Goal: Book appointment/travel/reservation

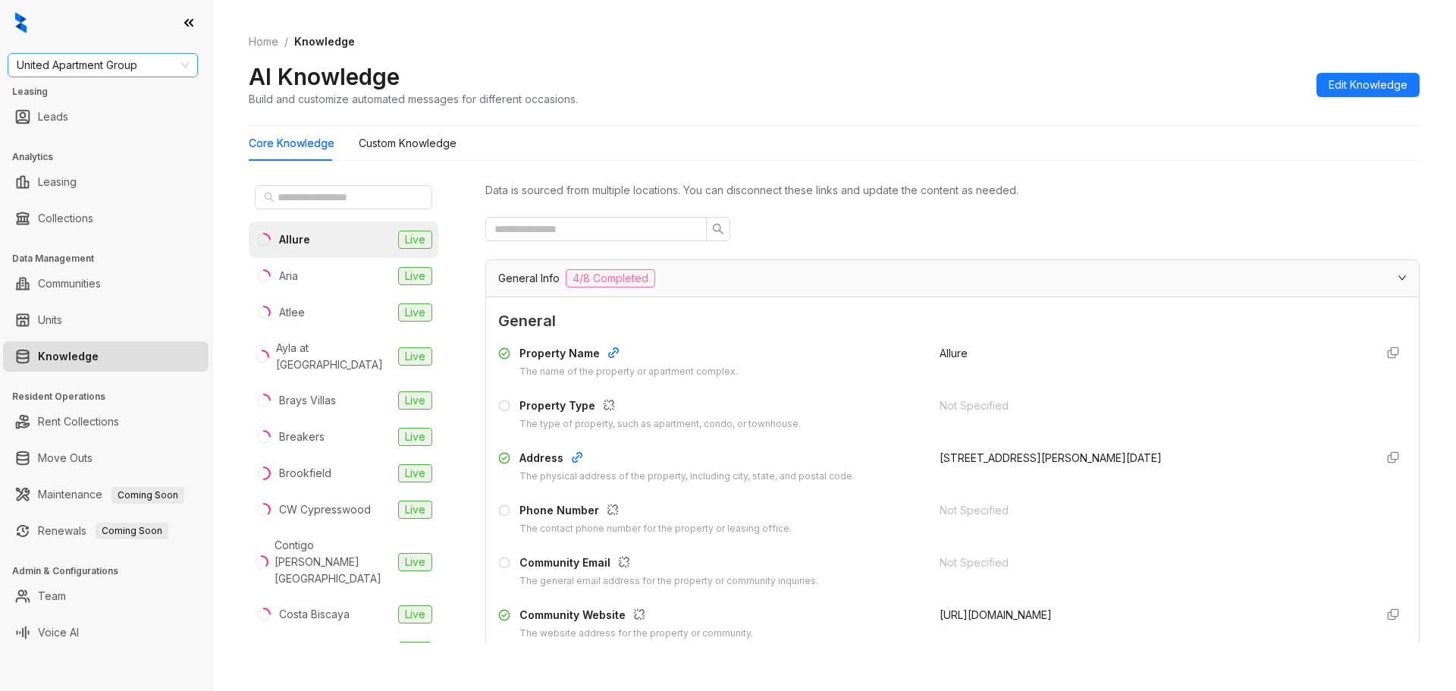
click at [165, 66] on span "United Apartment Group" at bounding box center [103, 65] width 172 height 23
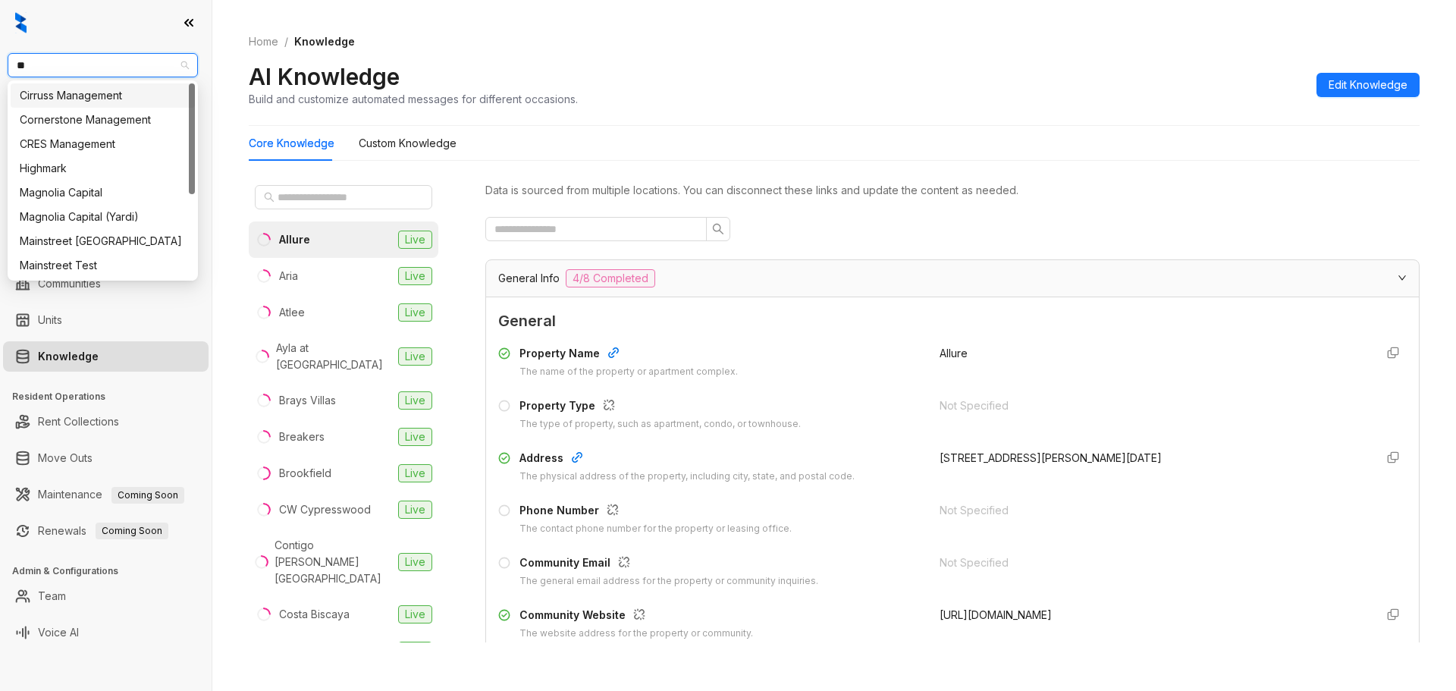
type input "***"
click at [113, 93] on div "Magnolia Capital" at bounding box center [103, 95] width 166 height 17
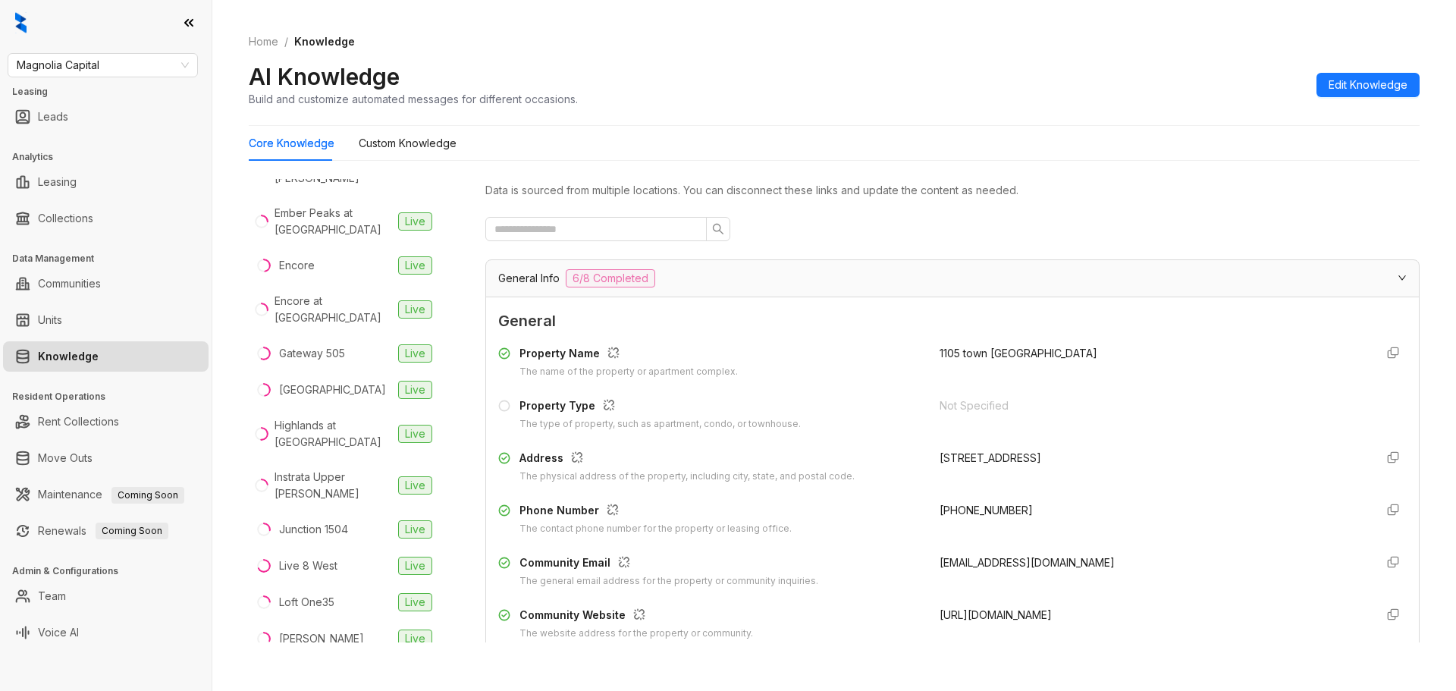
scroll to position [522, 0]
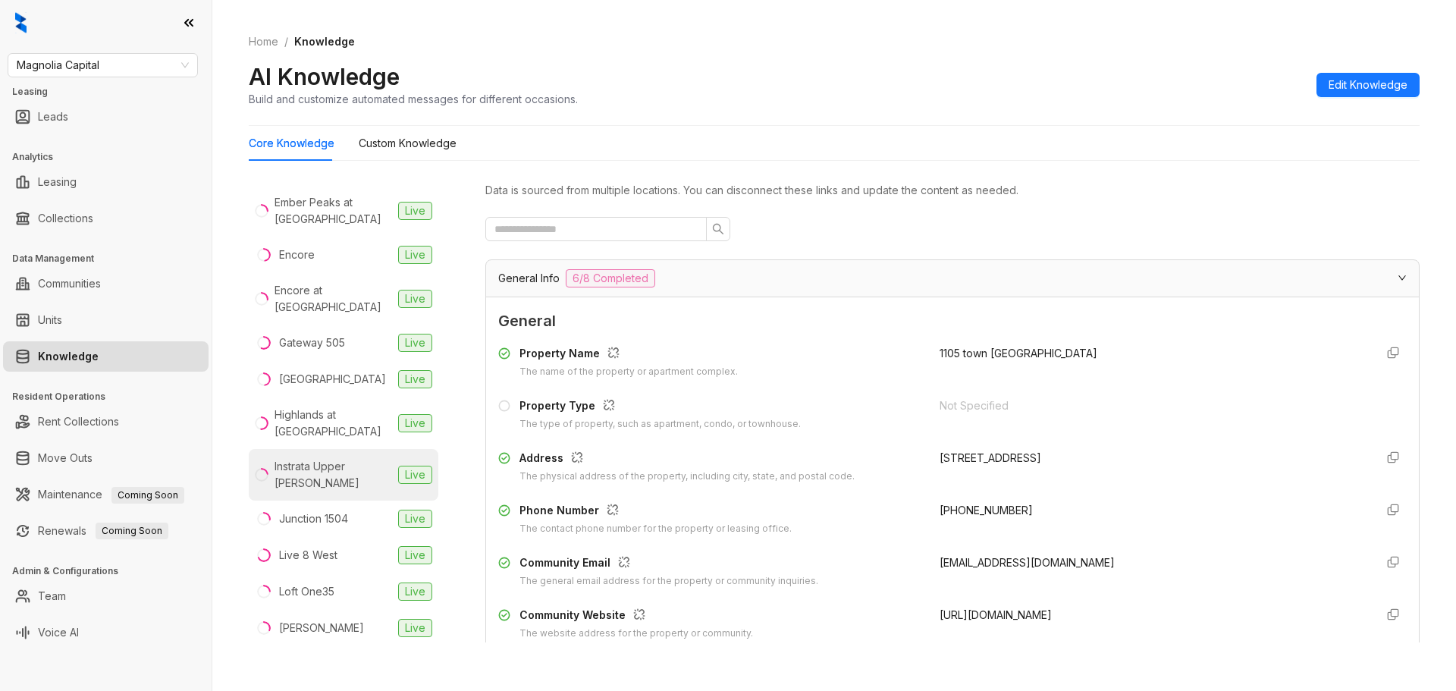
click at [334, 458] on div "Instrata Upper [PERSON_NAME]" at bounding box center [334, 474] width 118 height 33
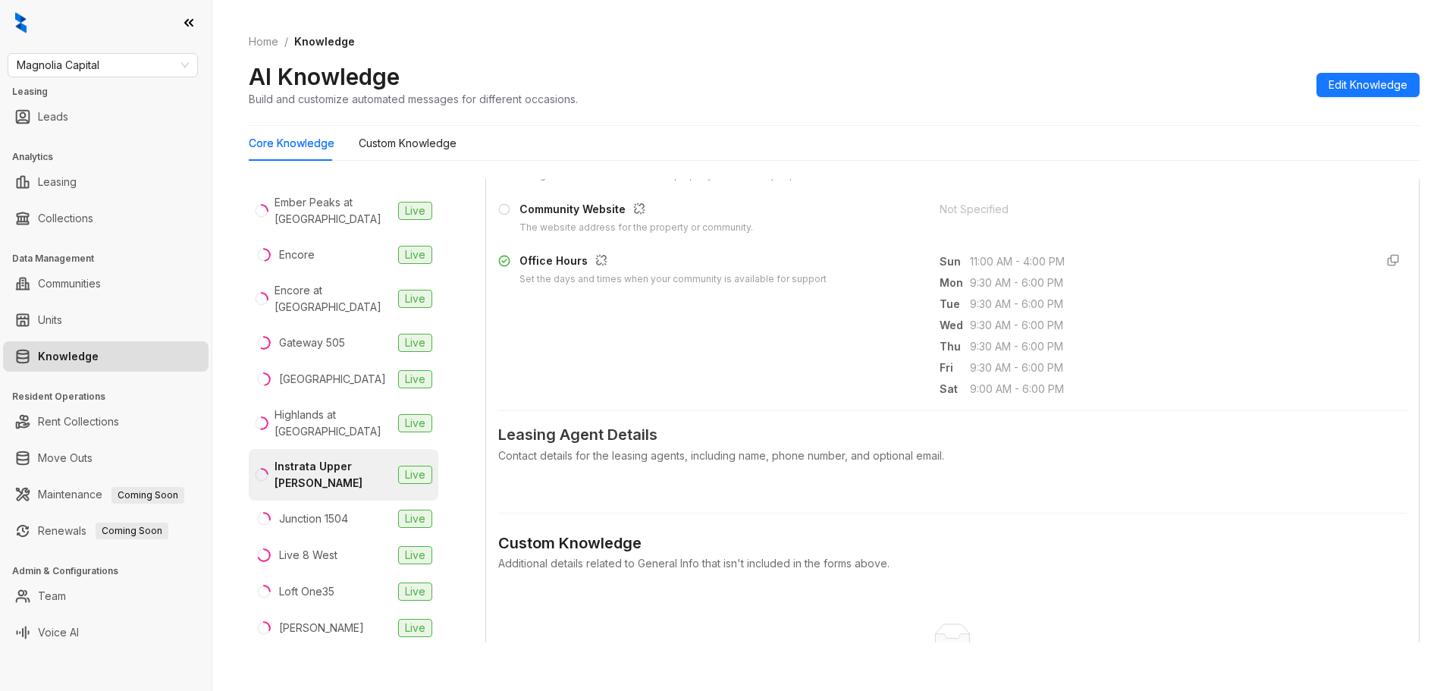
scroll to position [455, 0]
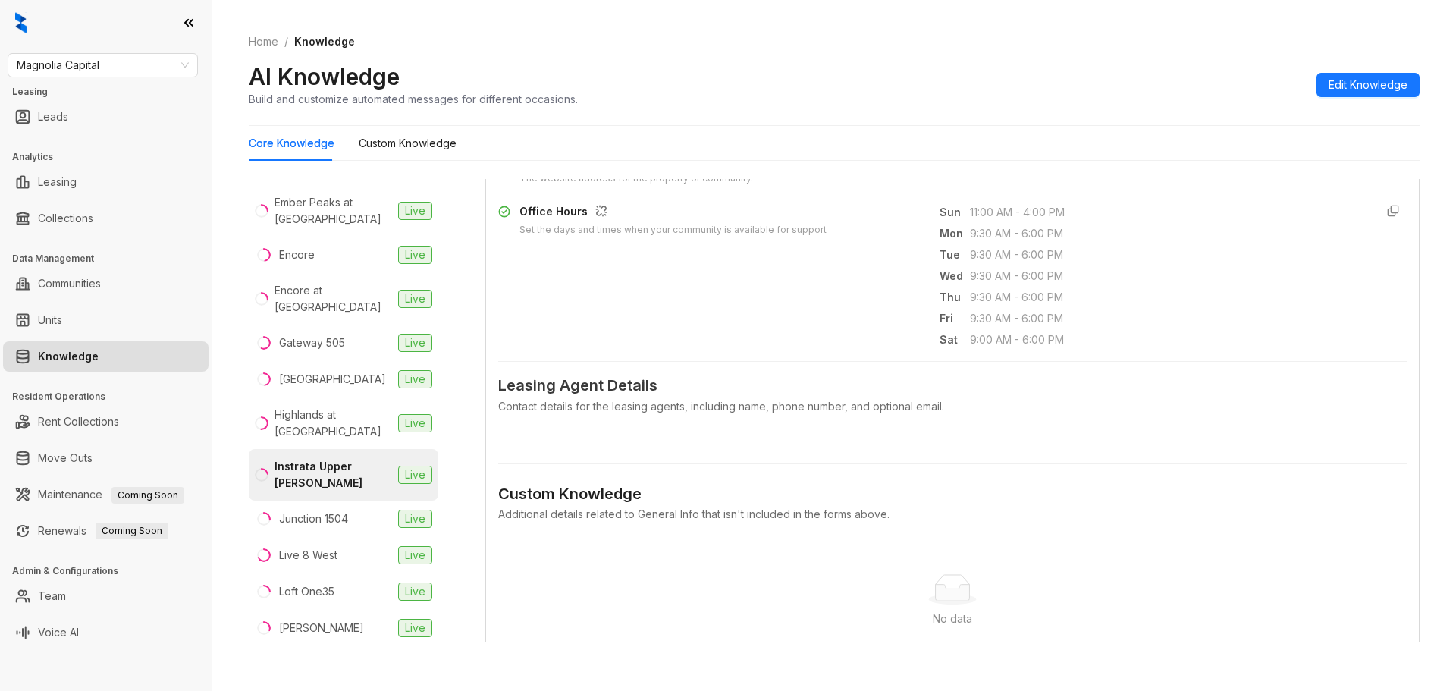
click at [656, 398] on div "Contact details for the leasing agents, including name, phone number, and optio…" at bounding box center [952, 406] width 909 height 17
click at [600, 387] on span "Leasing Agent Details" at bounding box center [952, 386] width 909 height 24
click at [671, 416] on div "Leasing Agent Details Contact details for the leasing agents, including name, p…" at bounding box center [952, 403] width 909 height 58
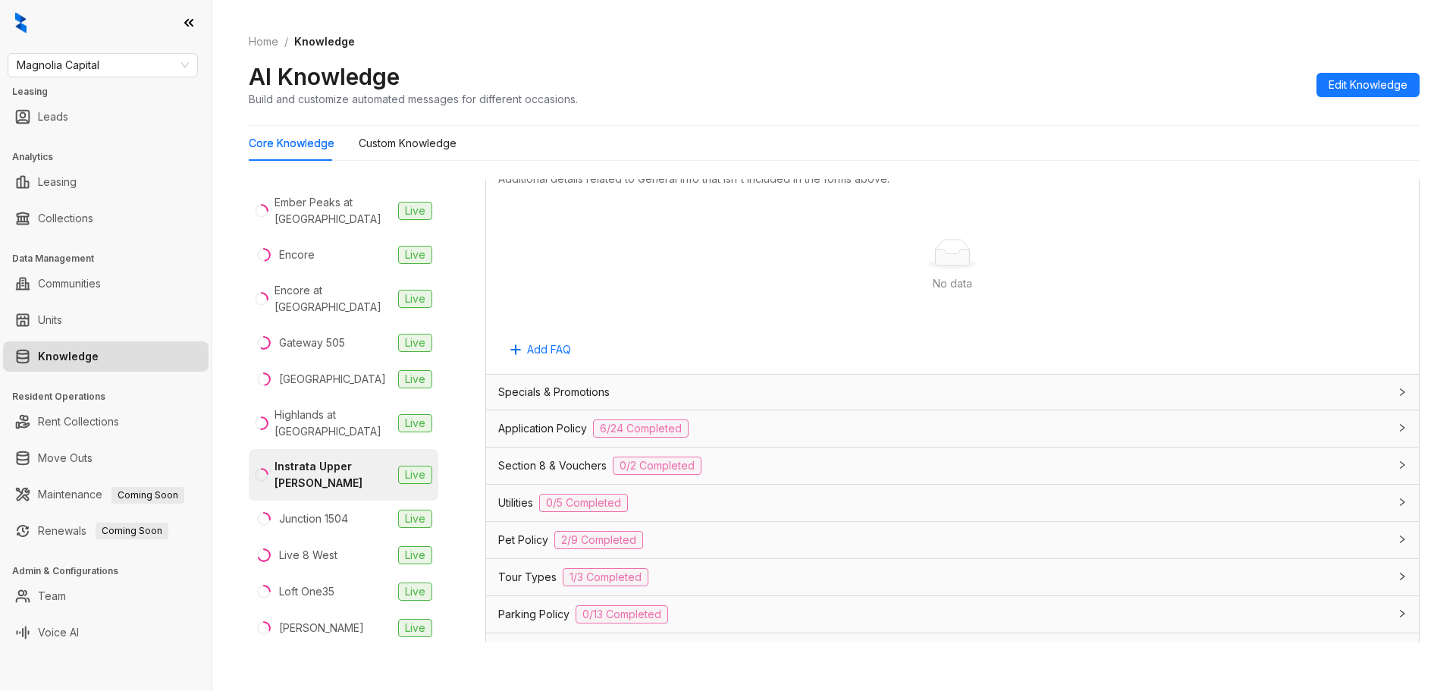
scroll to position [809, 0]
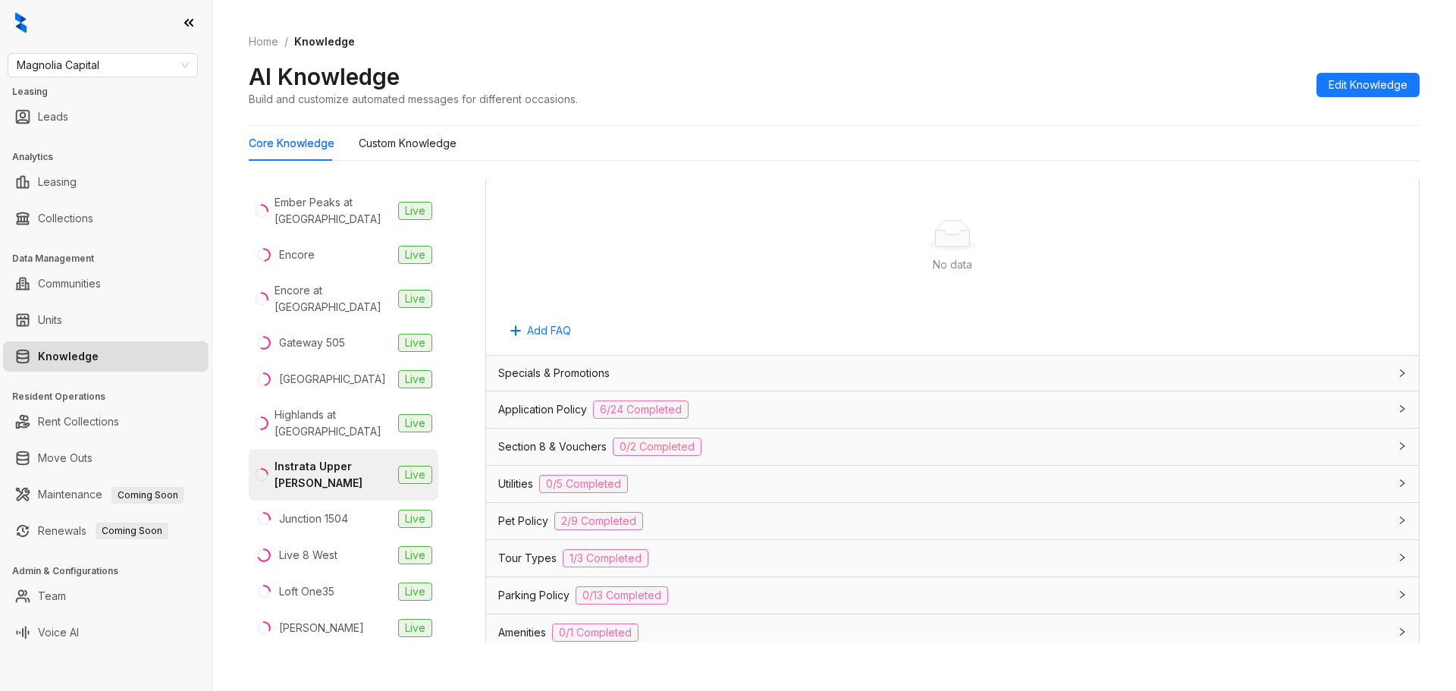
click at [510, 481] on span "Utilities" at bounding box center [515, 484] width 35 height 17
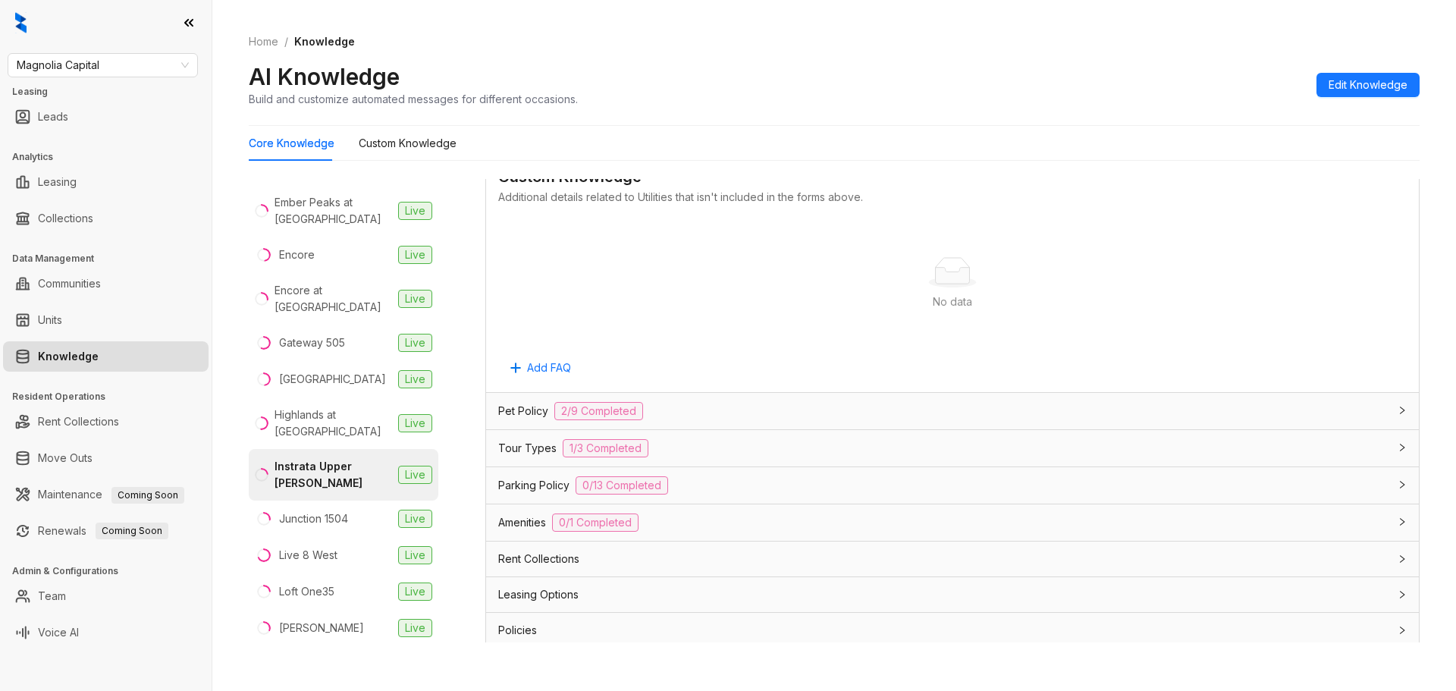
scroll to position [1494, 0]
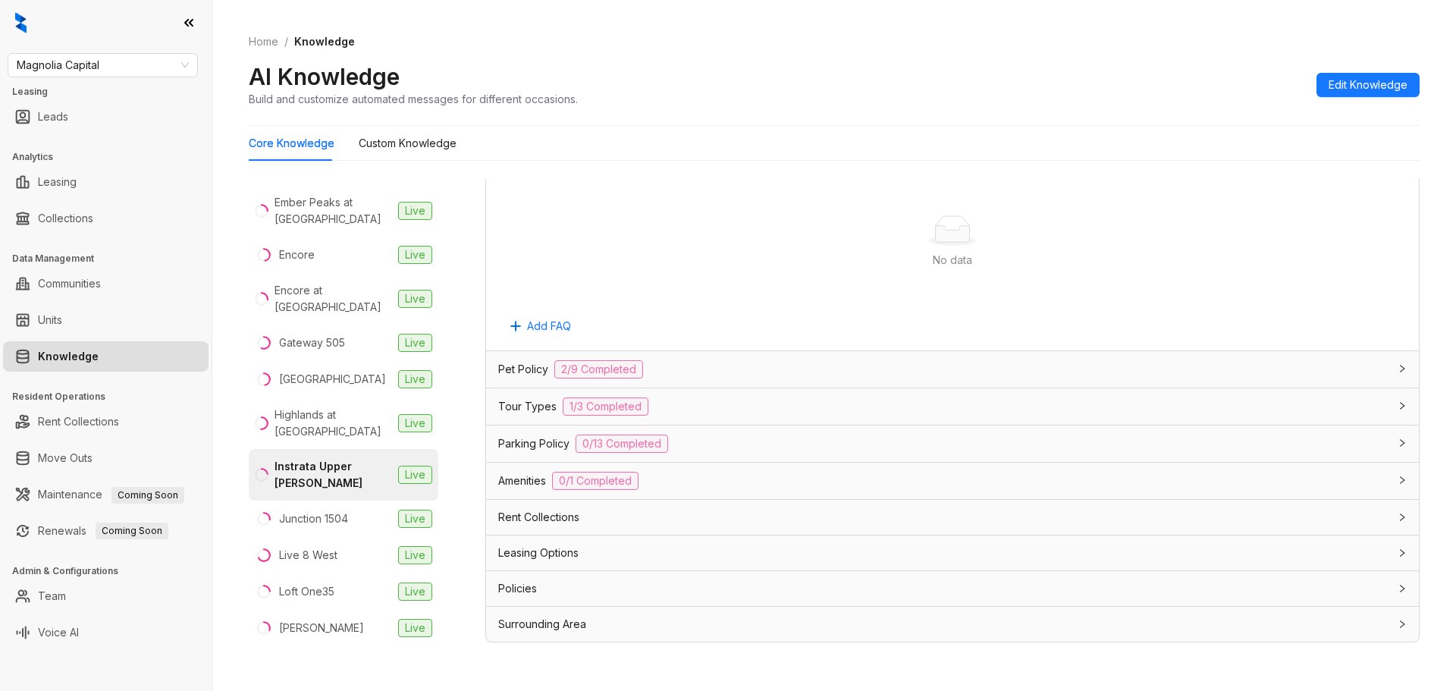
click at [560, 511] on span "Rent Collections" at bounding box center [538, 517] width 81 height 17
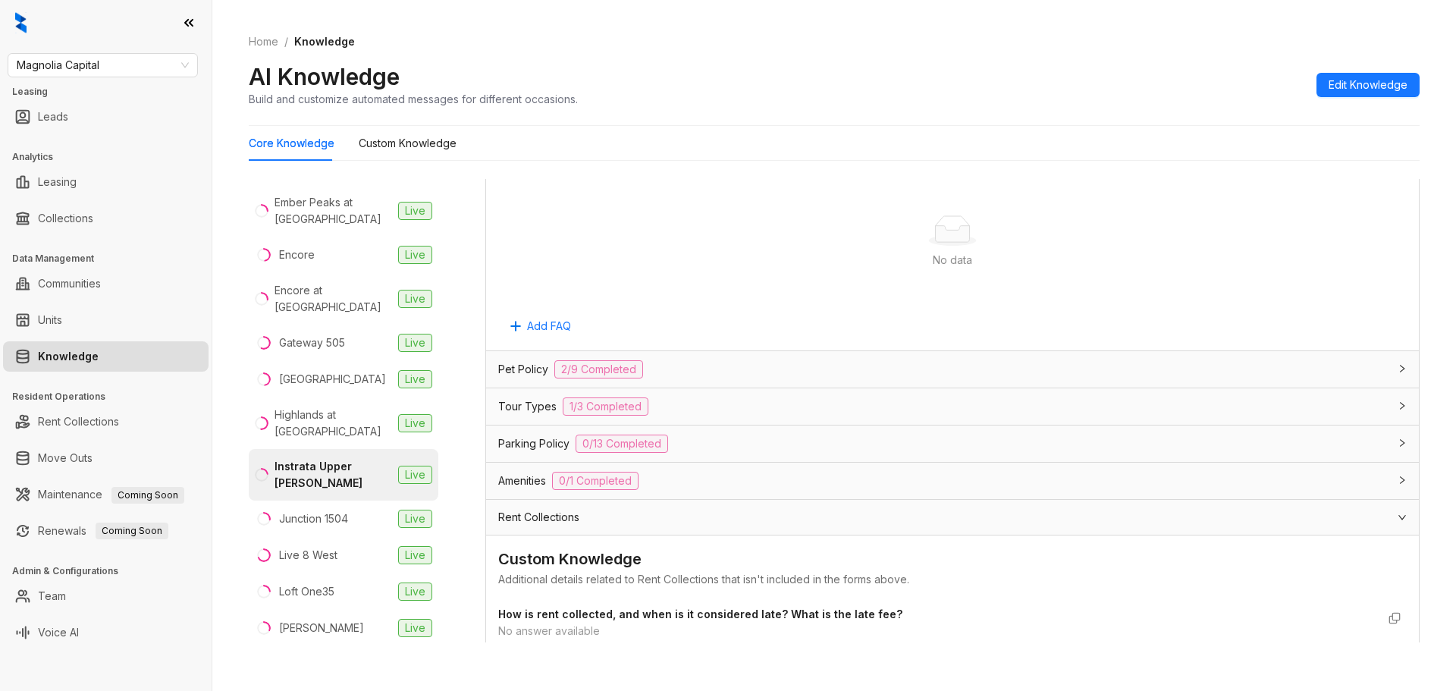
click at [563, 578] on div "Additional details related to Rent Collections that isn't included in the forms…" at bounding box center [952, 579] width 909 height 17
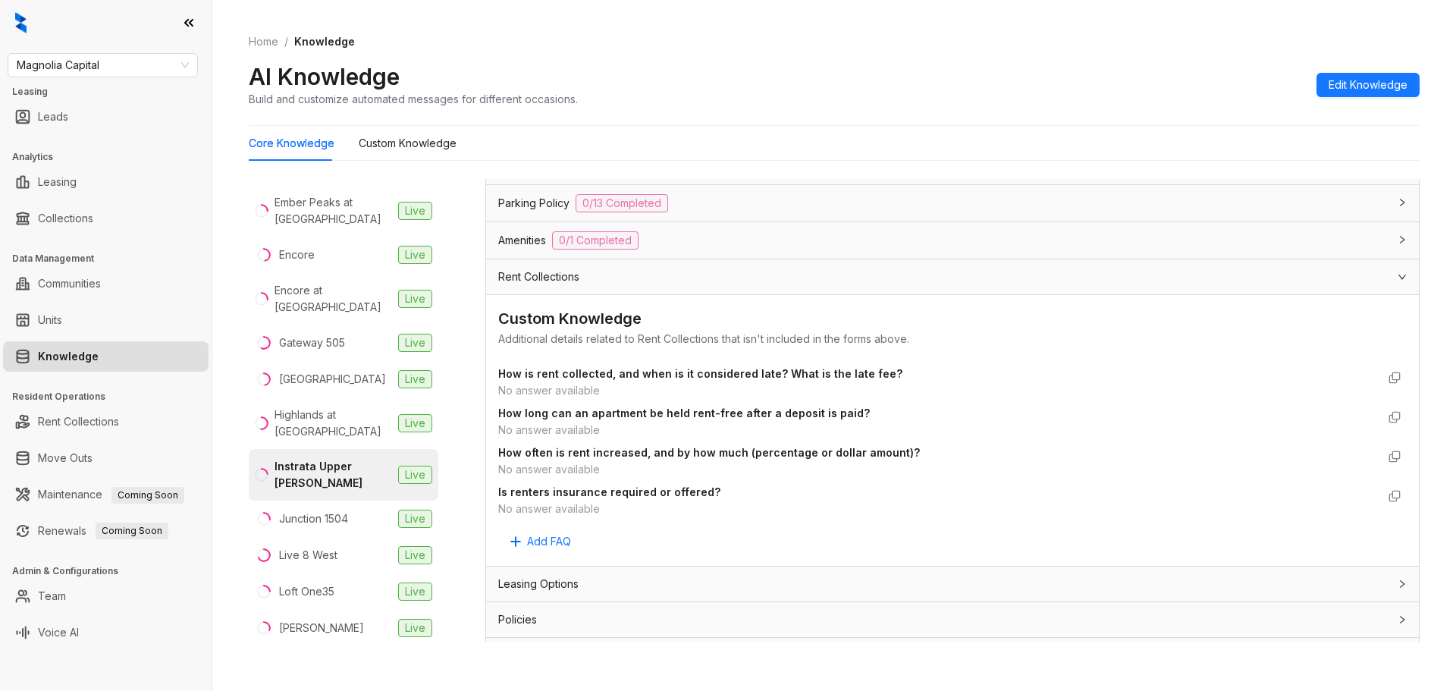
scroll to position [1765, 0]
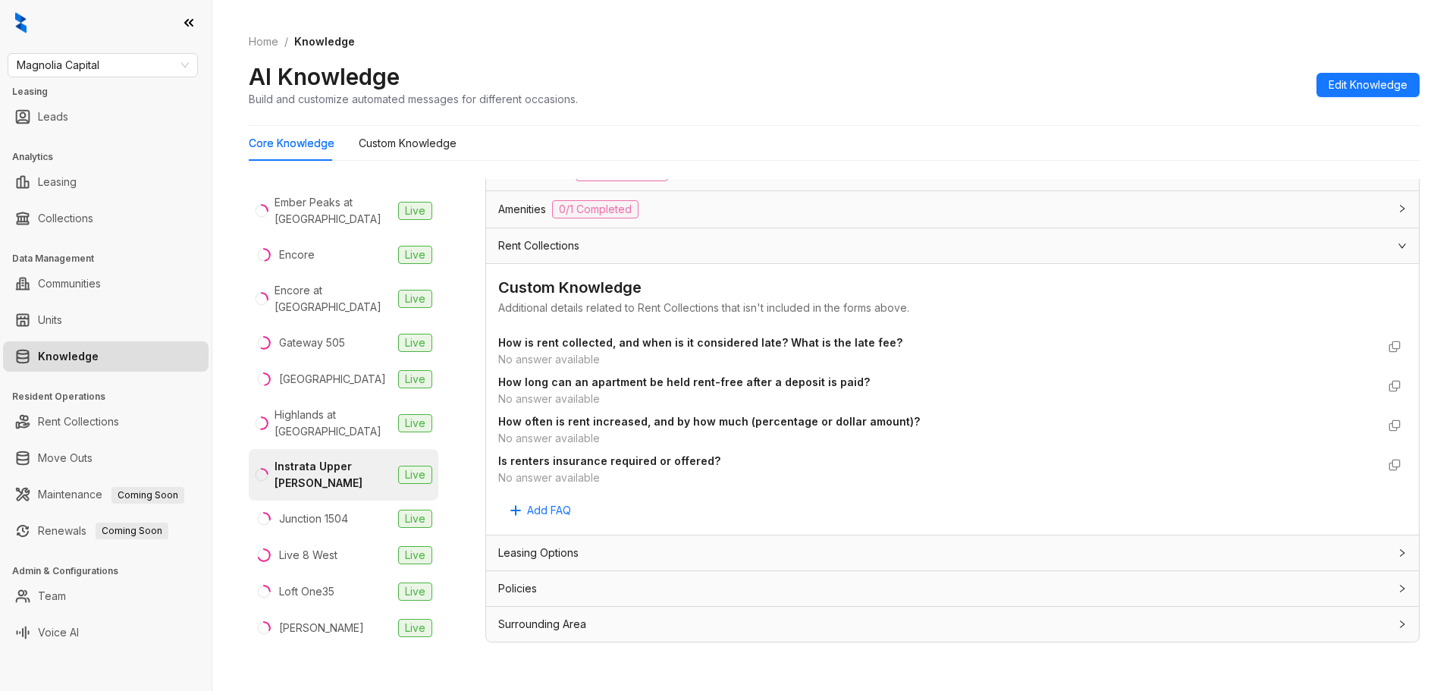
click at [590, 552] on div "Leasing Options" at bounding box center [943, 553] width 891 height 17
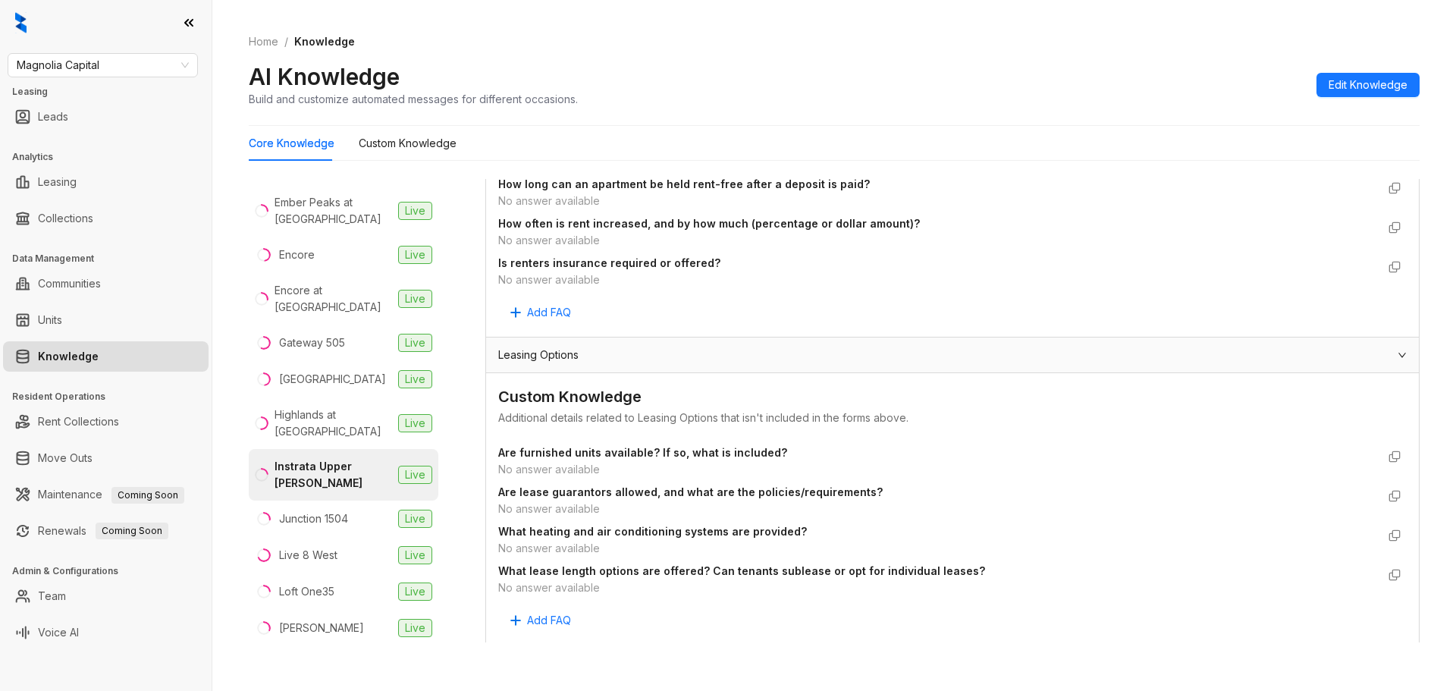
scroll to position [1968, 0]
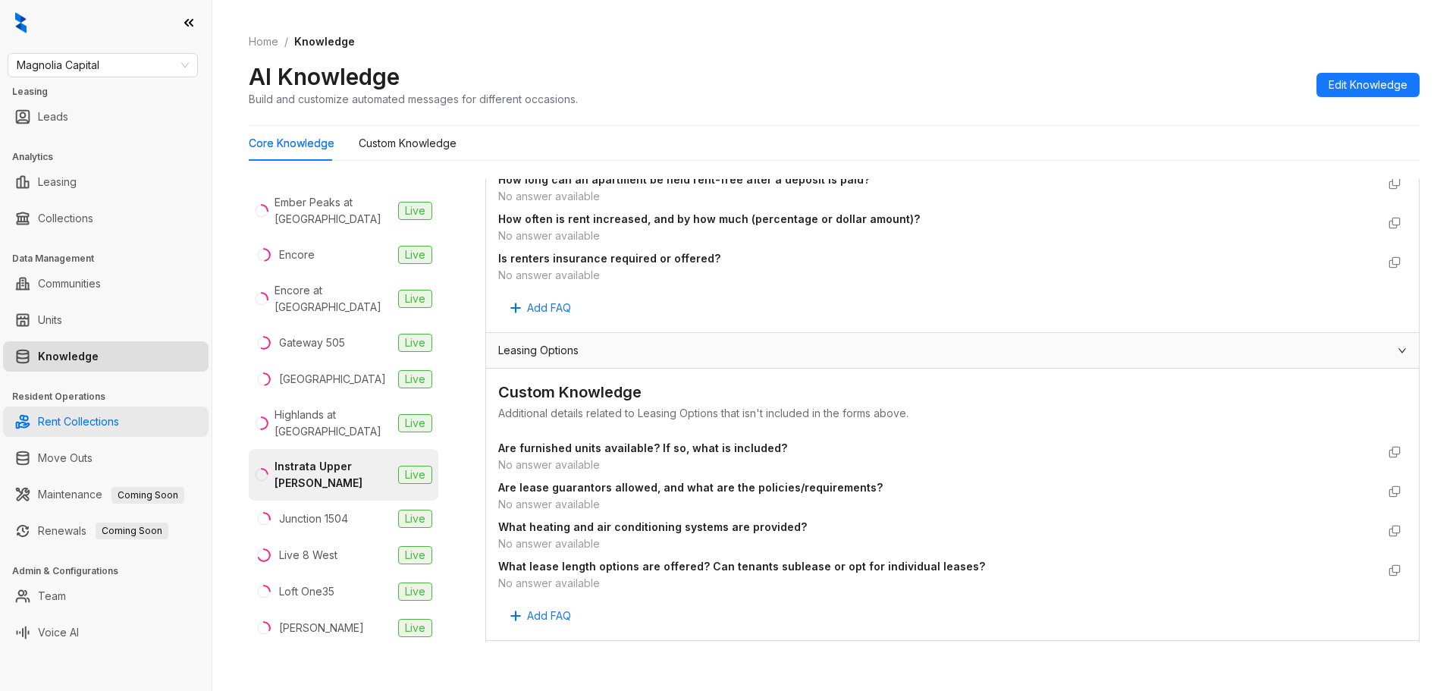
click at [94, 419] on link "Rent Collections" at bounding box center [78, 422] width 81 height 30
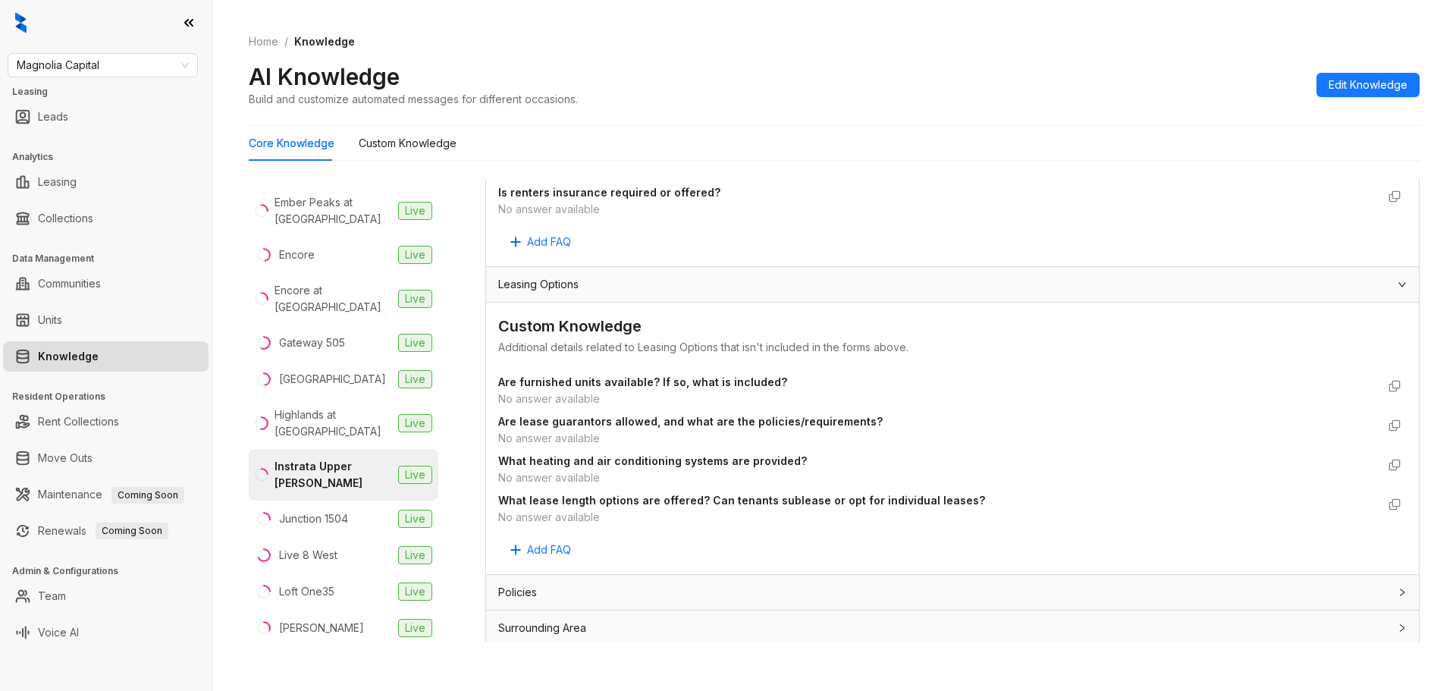
scroll to position [2037, 0]
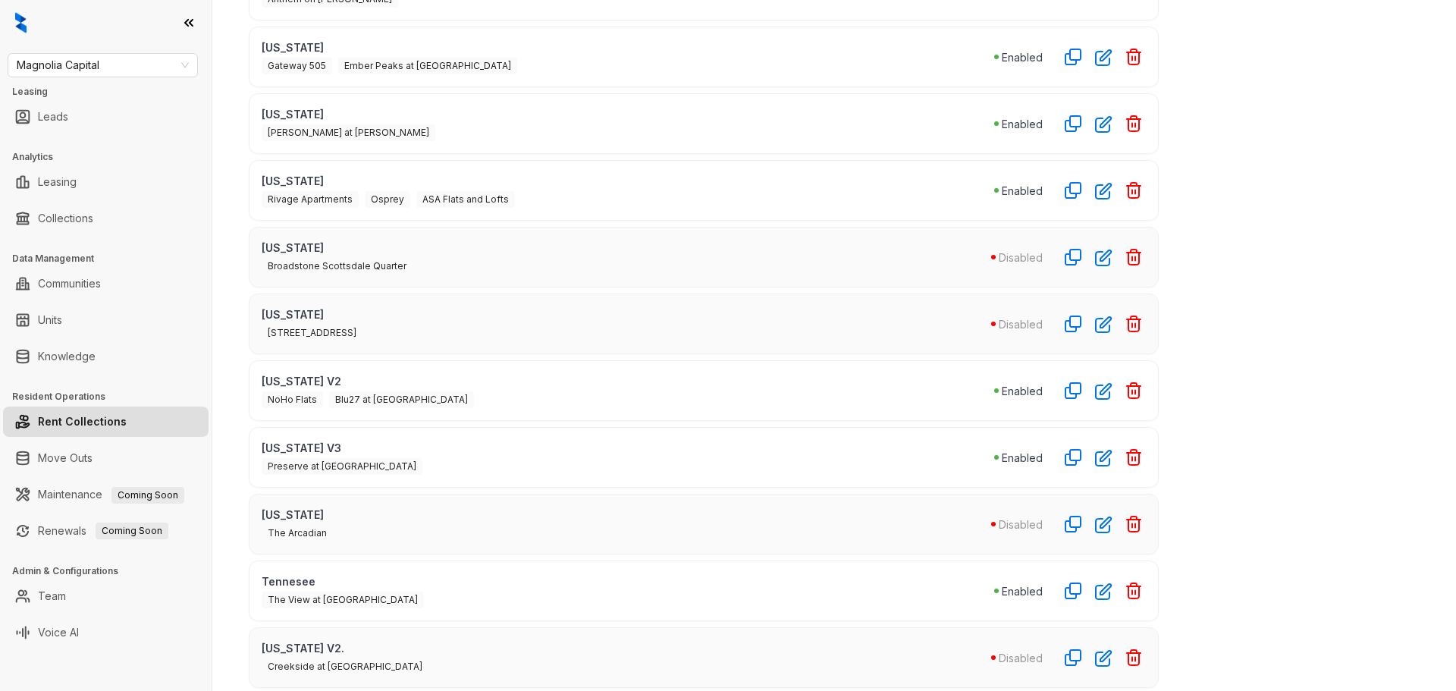
scroll to position [583, 0]
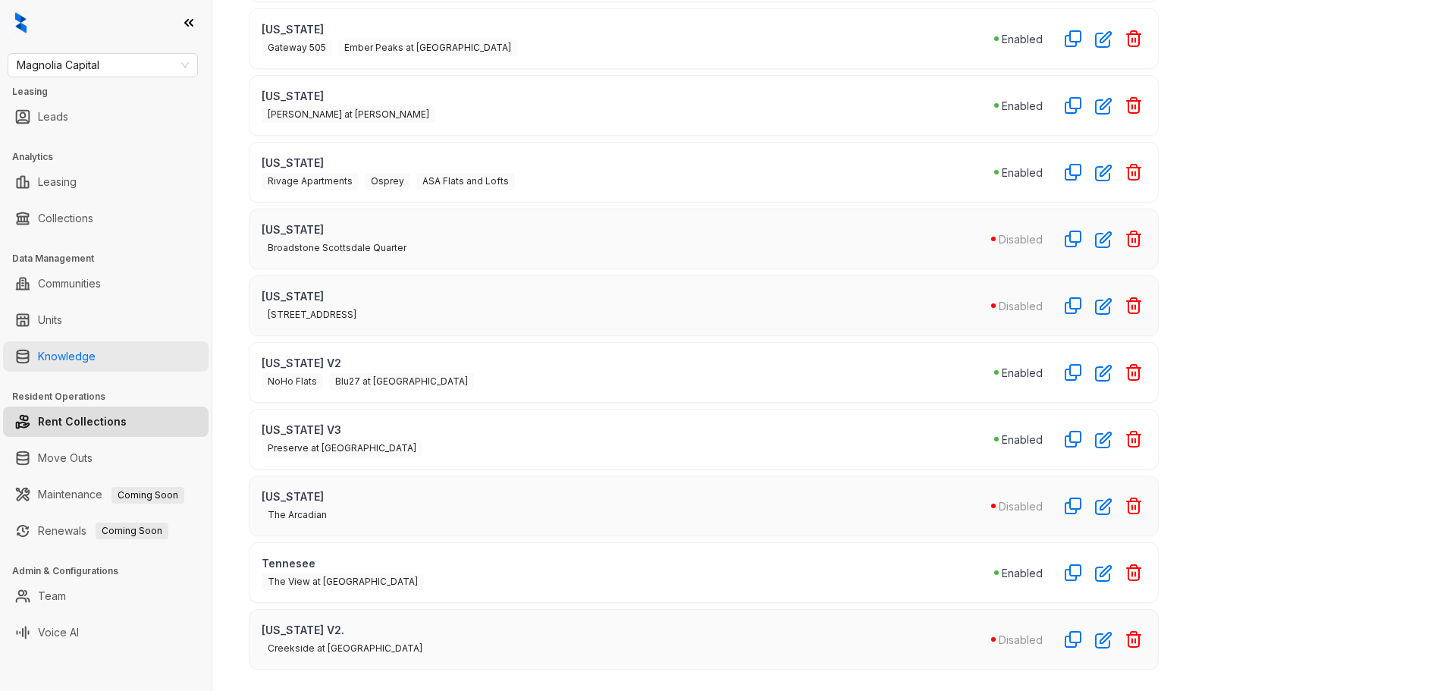
click at [72, 354] on link "Knowledge" at bounding box center [67, 356] width 58 height 30
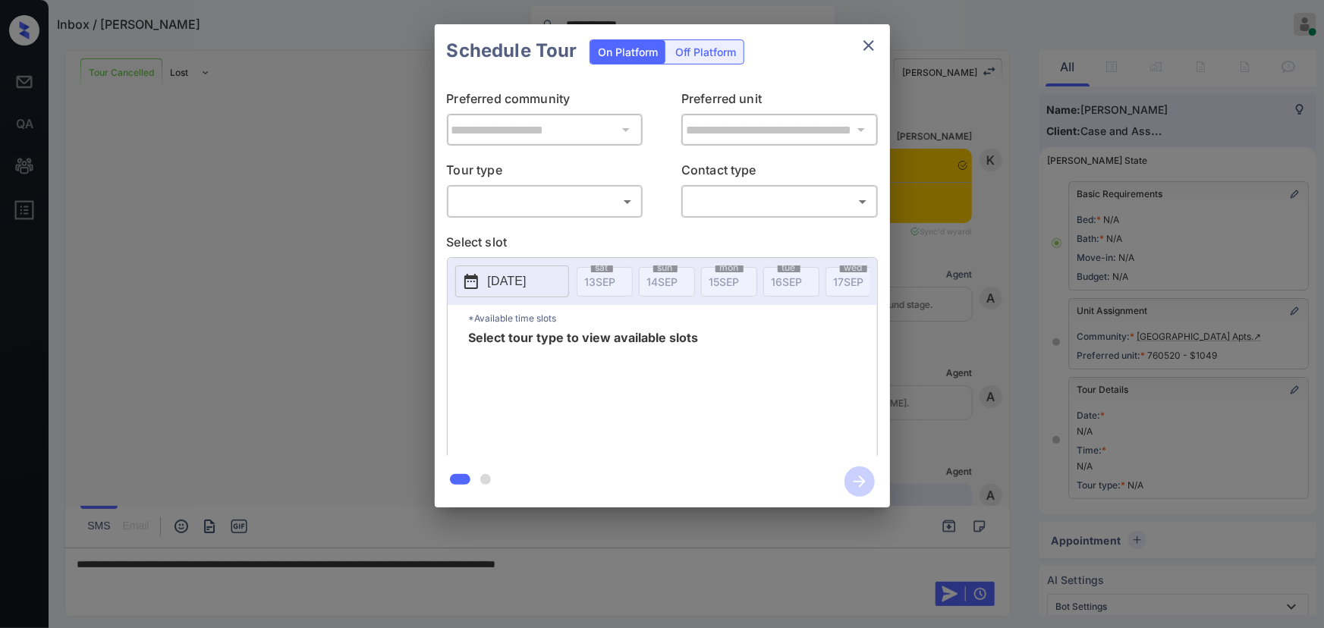
scroll to position [6197, 0]
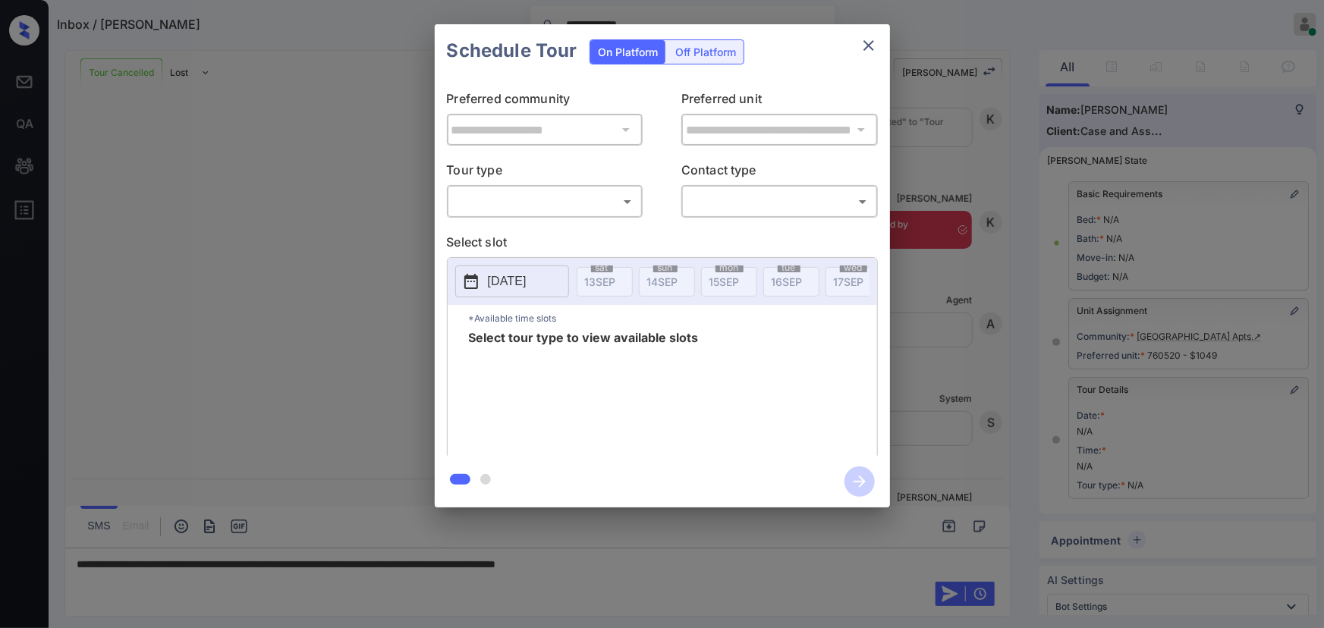
click at [509, 206] on body "**********" at bounding box center [662, 314] width 1324 height 628
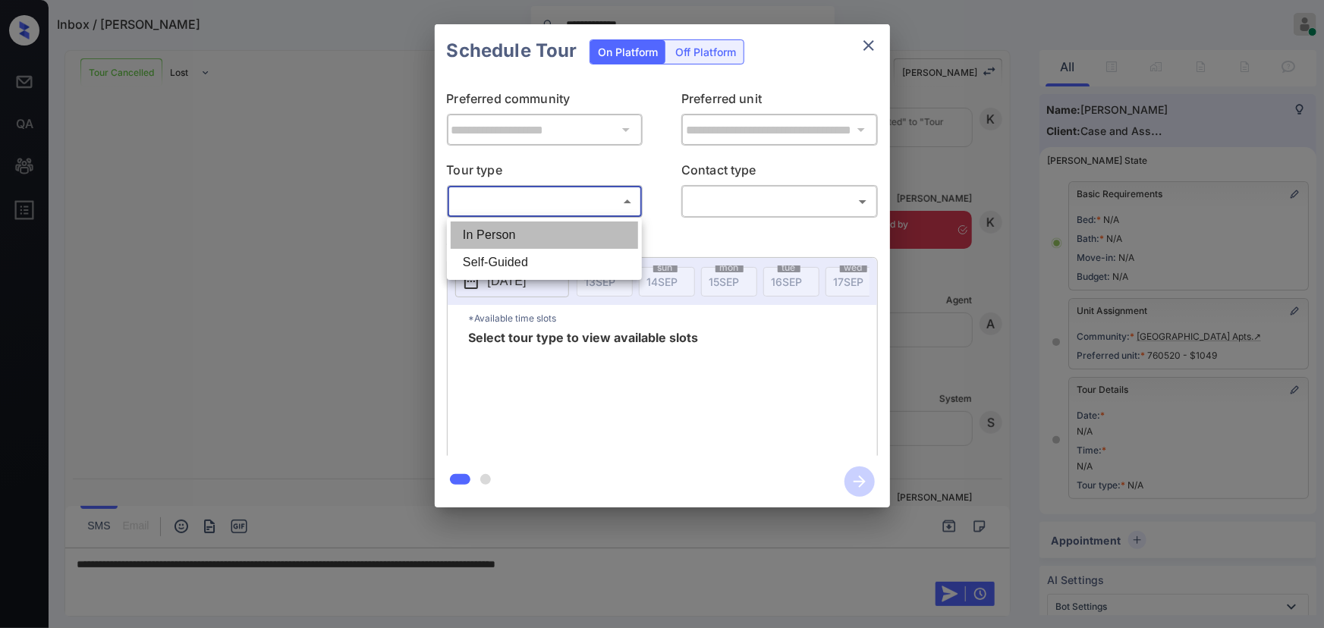
click at [502, 235] on li "In Person" at bounding box center [544, 234] width 187 height 27
type input "********"
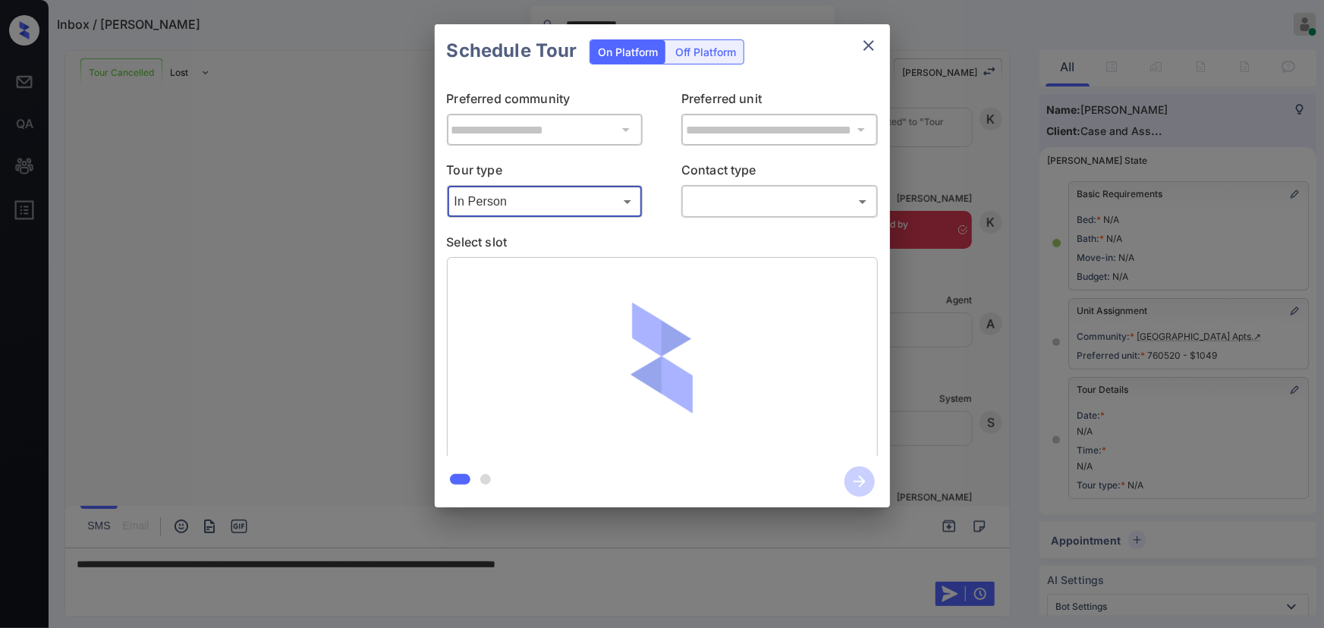
click at [721, 203] on body "**********" at bounding box center [662, 314] width 1324 height 628
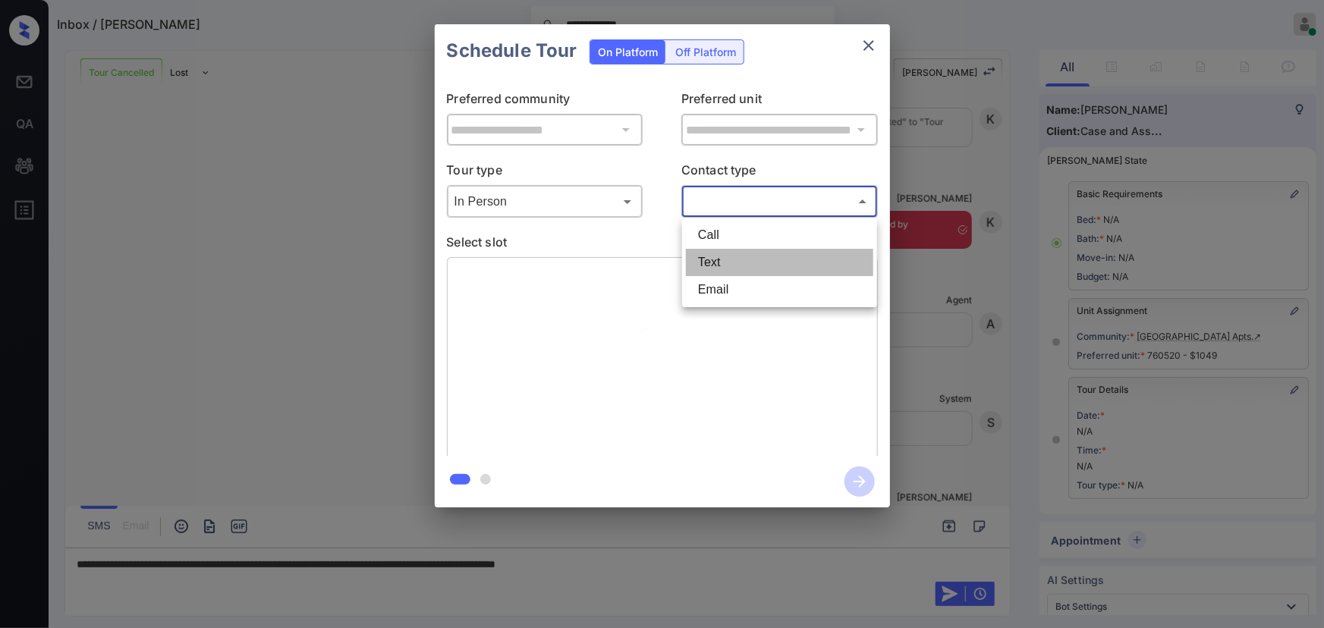
click at [714, 262] on li "Text" at bounding box center [779, 262] width 187 height 27
type input "****"
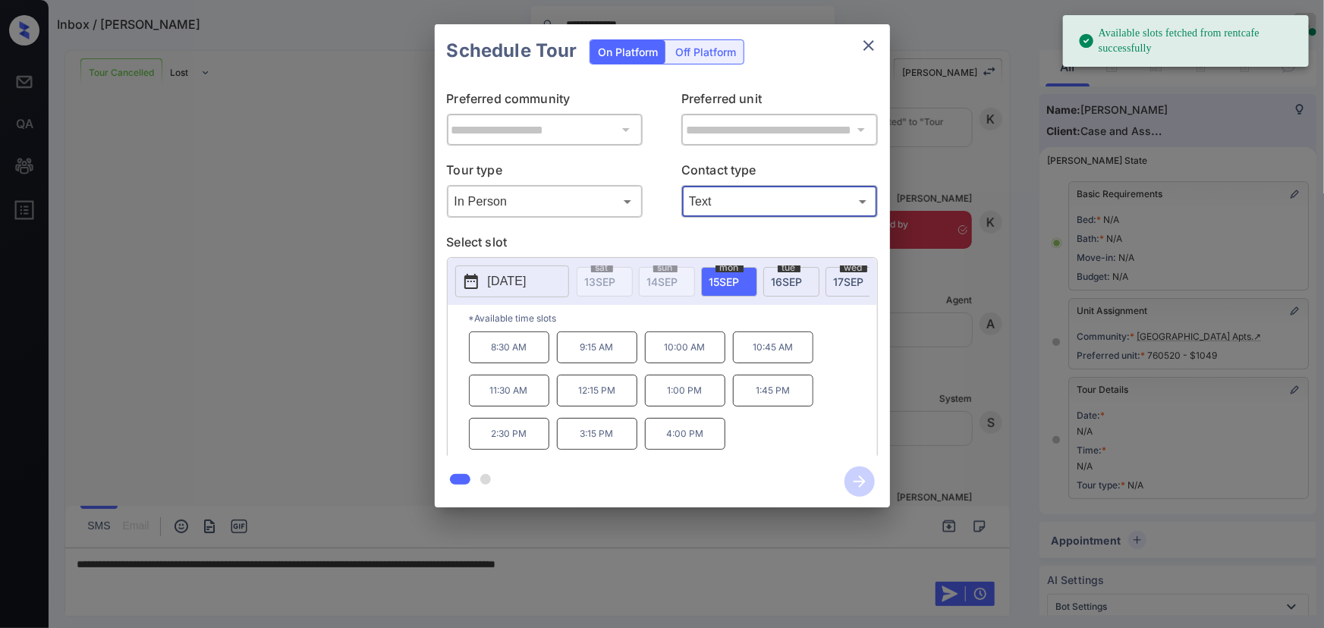
click at [526, 281] on p "[DATE]" at bounding box center [507, 281] width 39 height 18
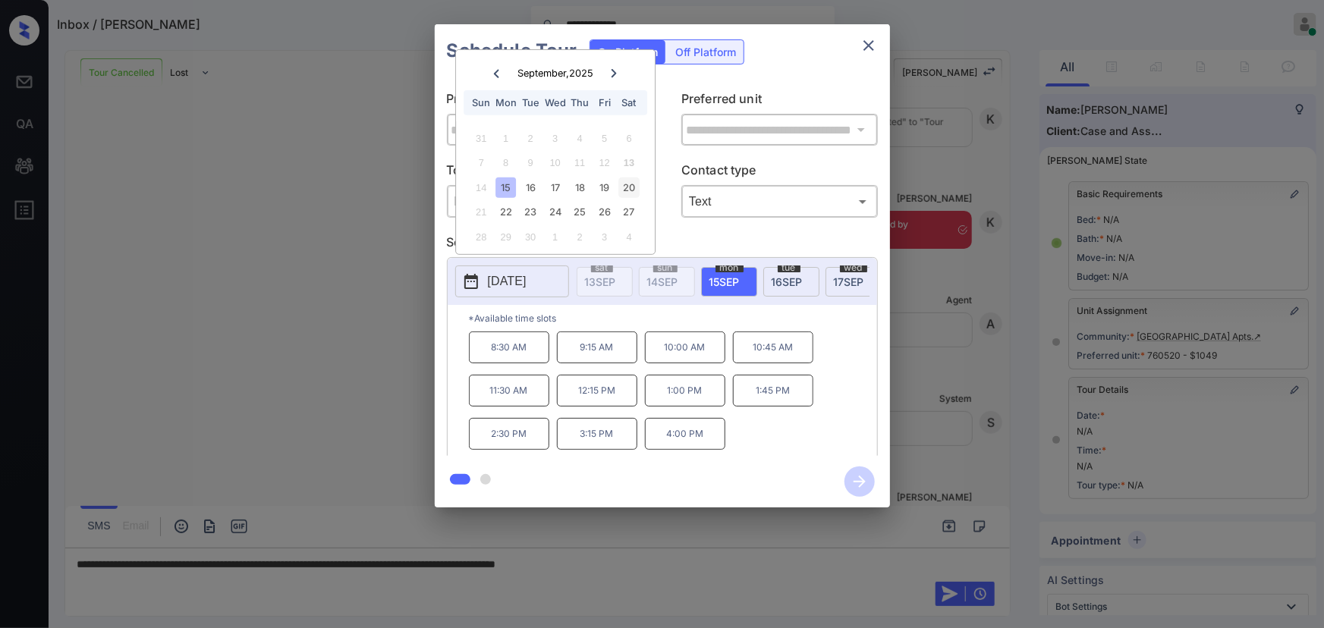
click at [636, 184] on div "20" at bounding box center [629, 188] width 20 height 20
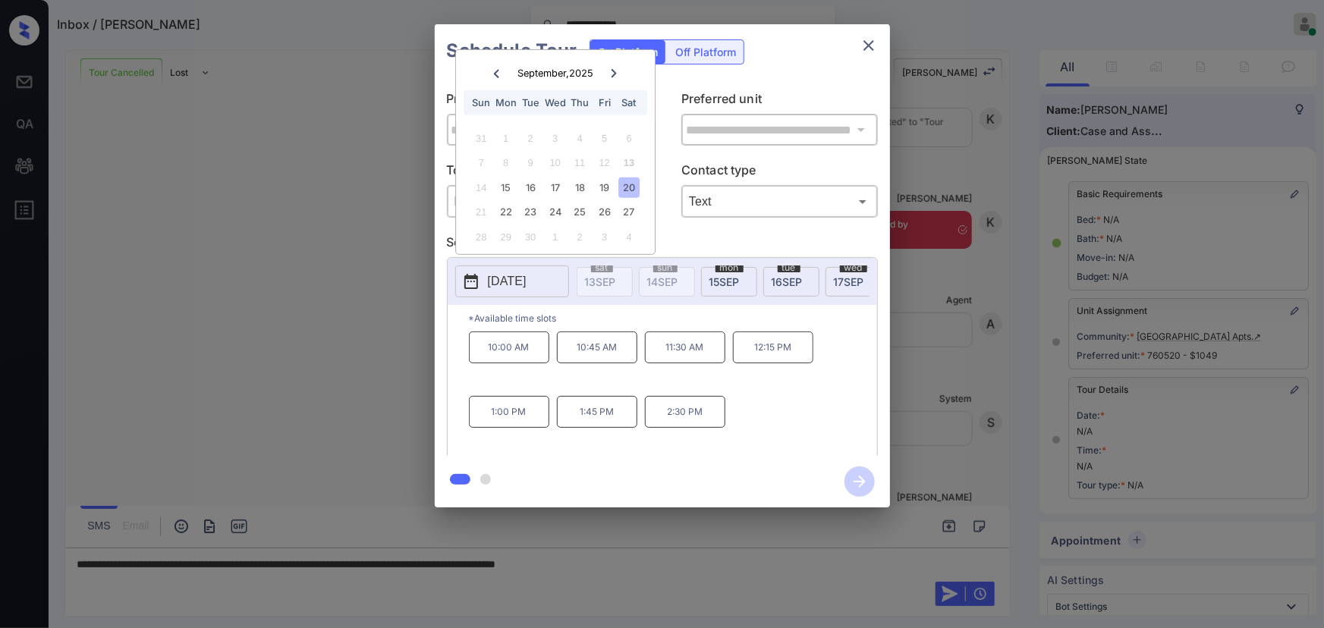
click at [592, 360] on p "10:45 AM" at bounding box center [597, 347] width 80 height 32
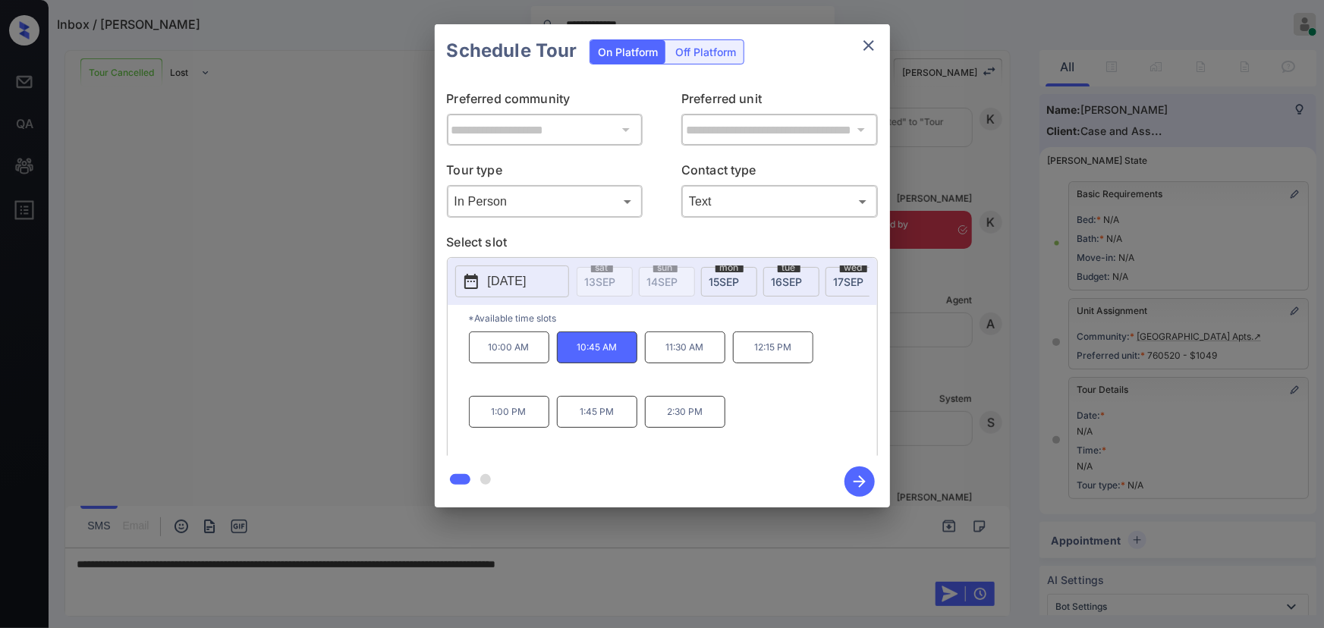
click at [694, 570] on div at bounding box center [662, 314] width 1324 height 628
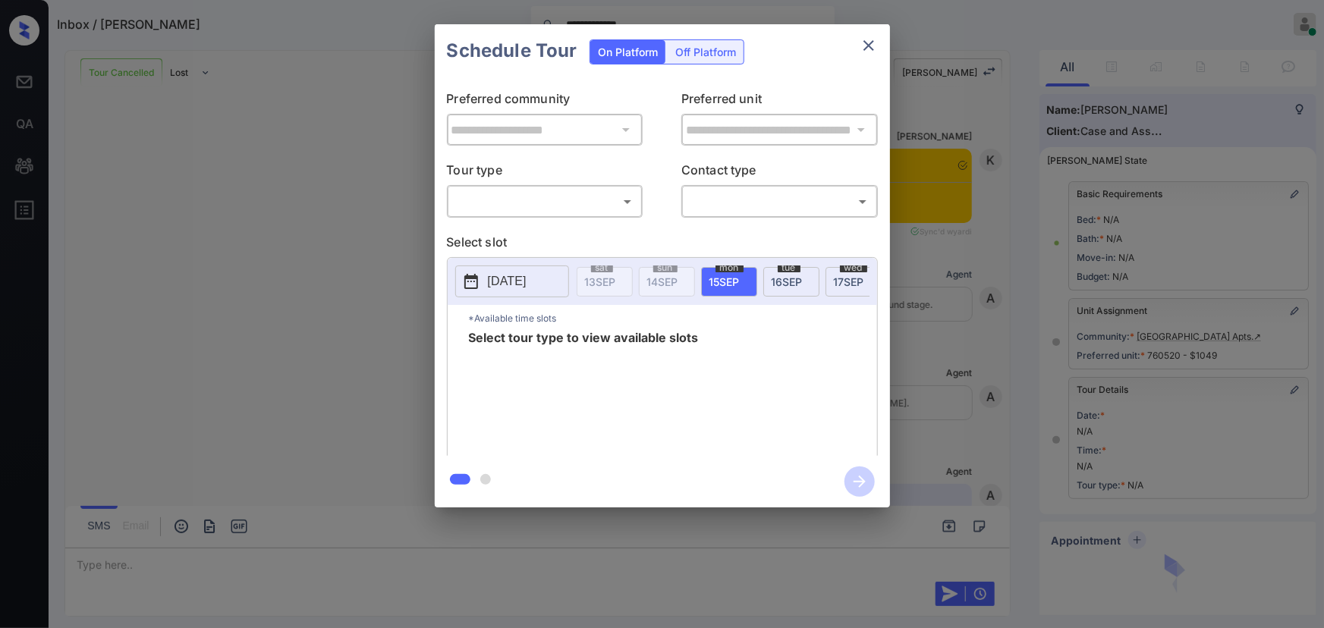
scroll to position [5524, 0]
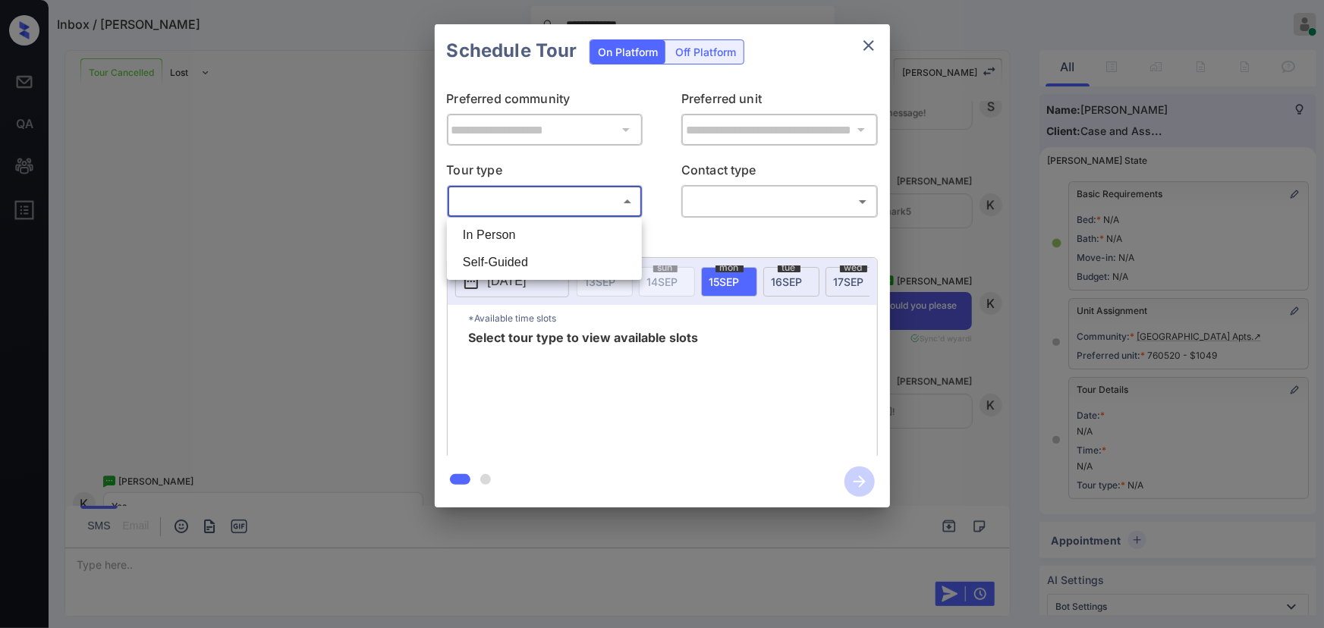
click at [526, 205] on body "**********" at bounding box center [662, 314] width 1324 height 628
click at [511, 240] on li "In Person" at bounding box center [544, 234] width 187 height 27
type input "********"
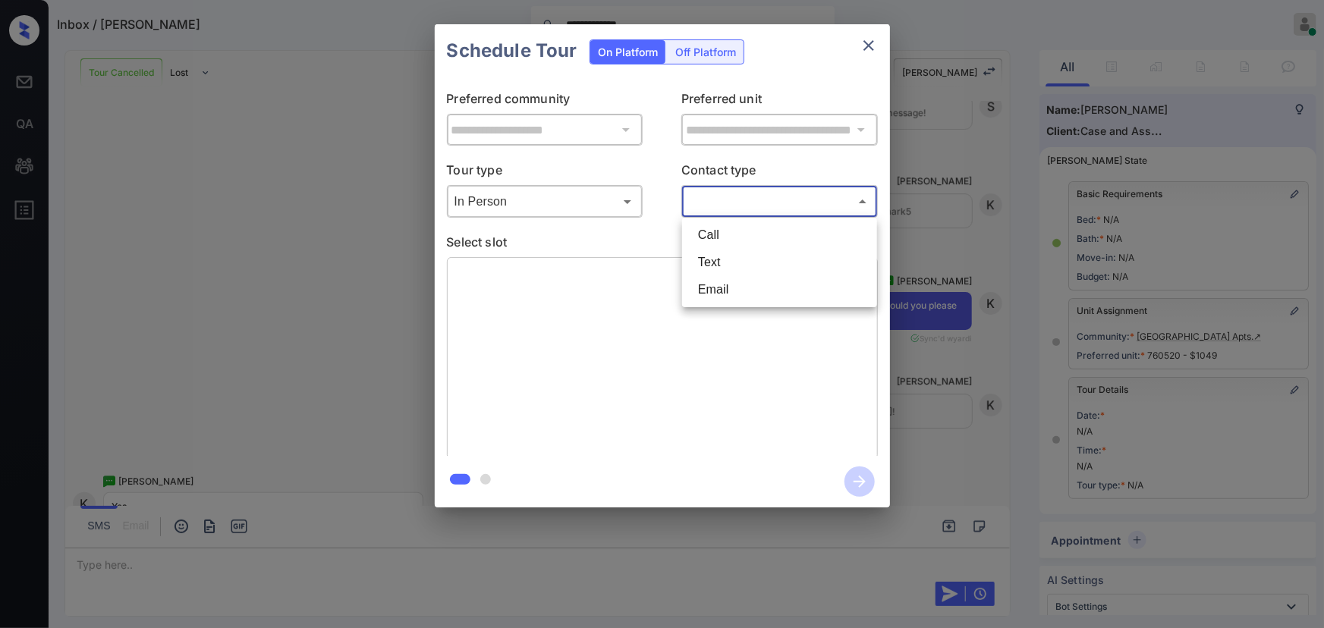
click at [735, 206] on body "**********" at bounding box center [662, 314] width 1324 height 628
click at [720, 261] on li "Text" at bounding box center [779, 262] width 187 height 27
type input "****"
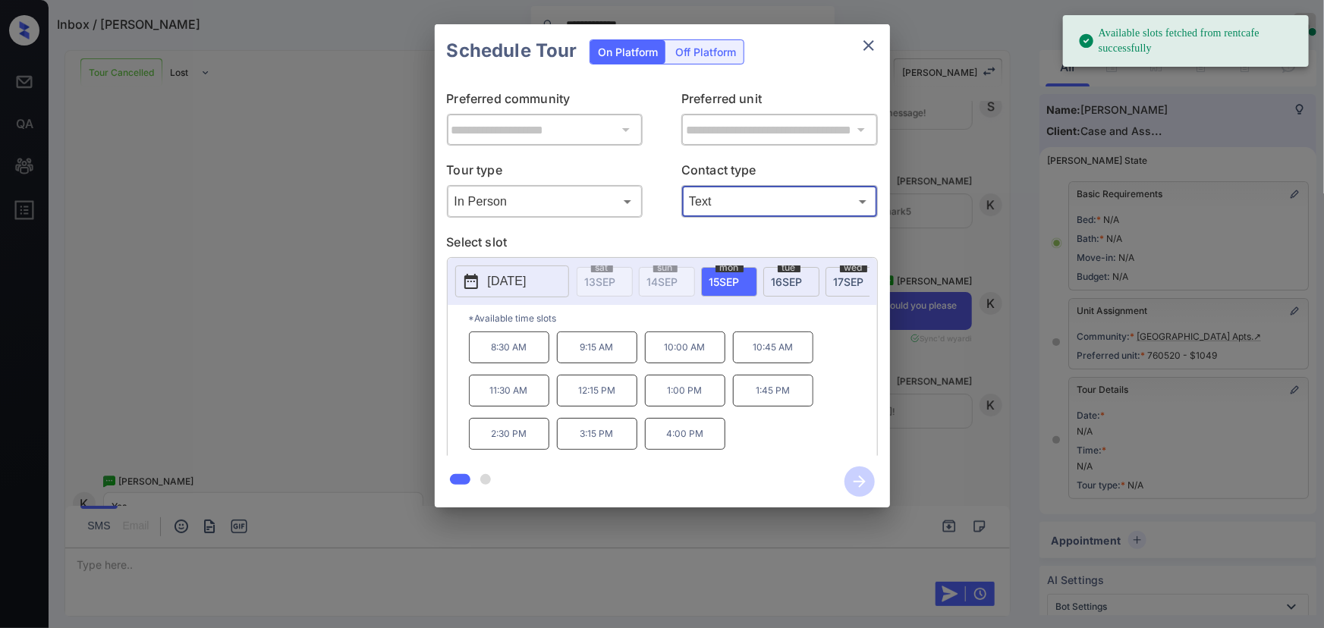
click at [508, 281] on p "2025-09-15" at bounding box center [507, 281] width 39 height 18
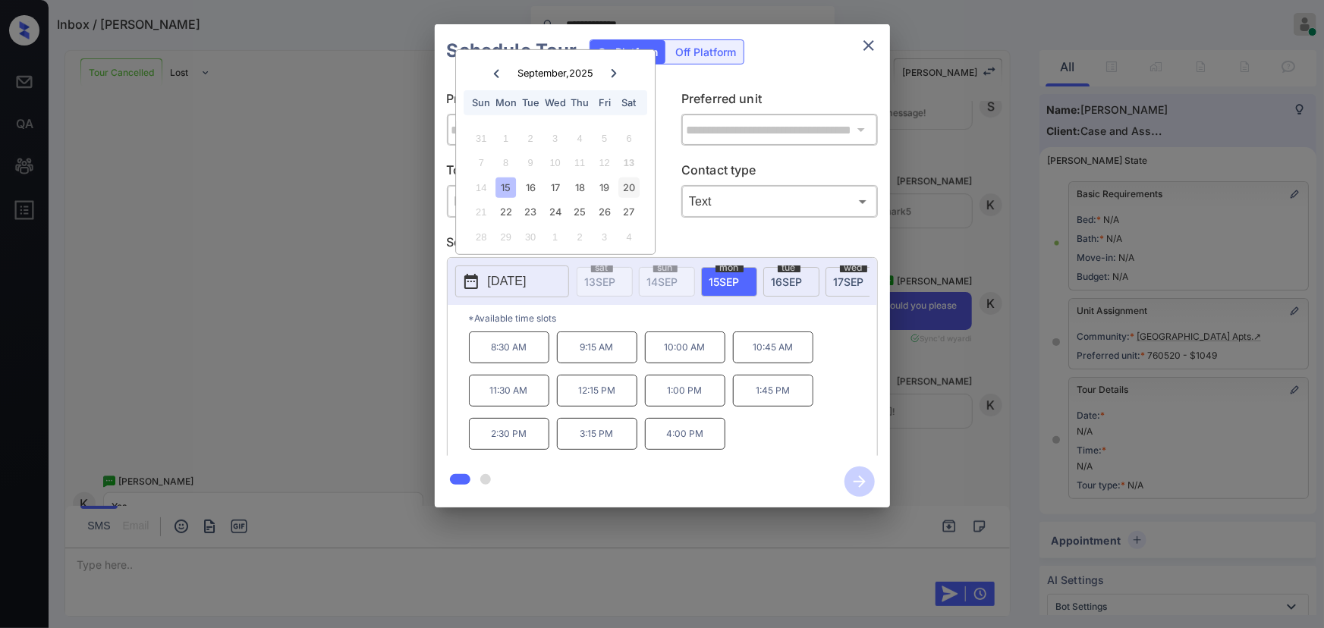
click at [630, 184] on div "20" at bounding box center [629, 188] width 20 height 20
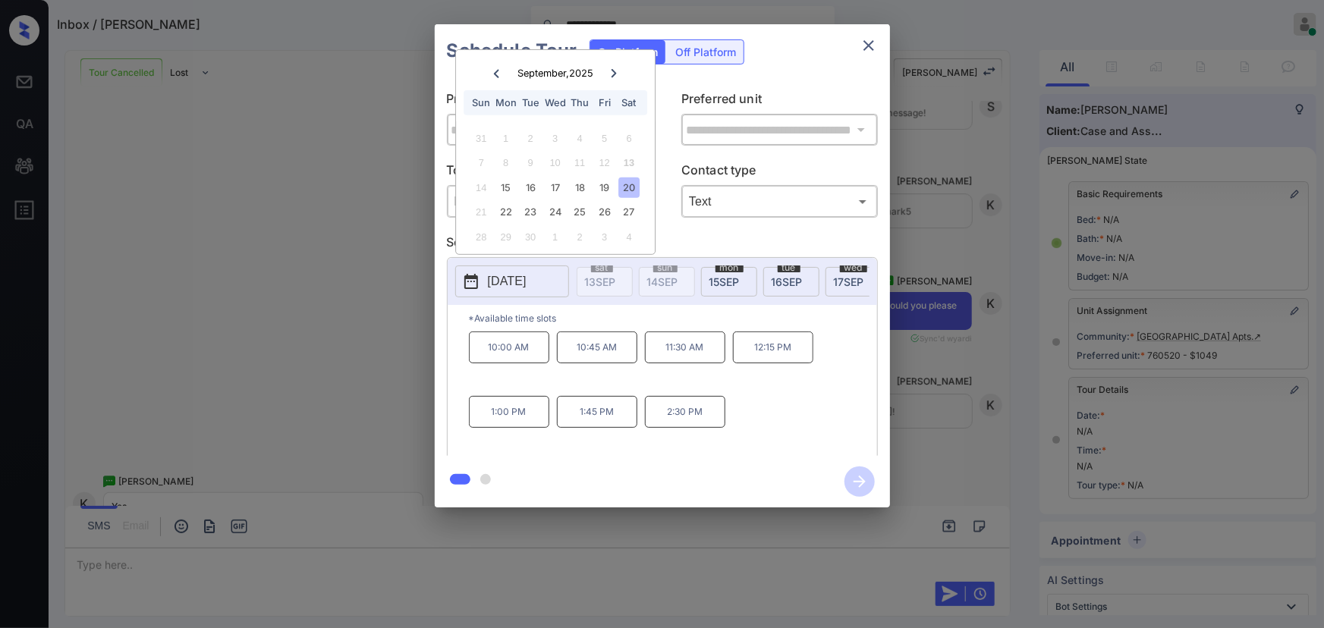
click at [595, 351] on p "10:45 AM" at bounding box center [597, 347] width 80 height 32
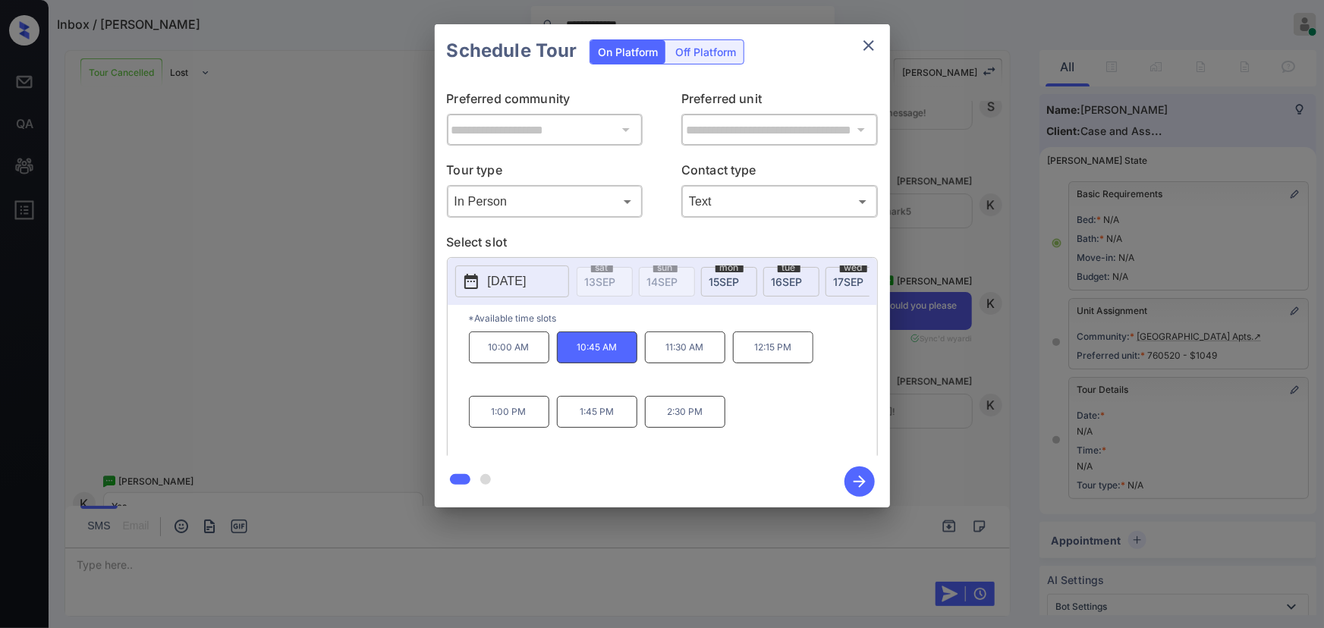
click at [865, 483] on icon "button" at bounding box center [859, 482] width 30 height 30
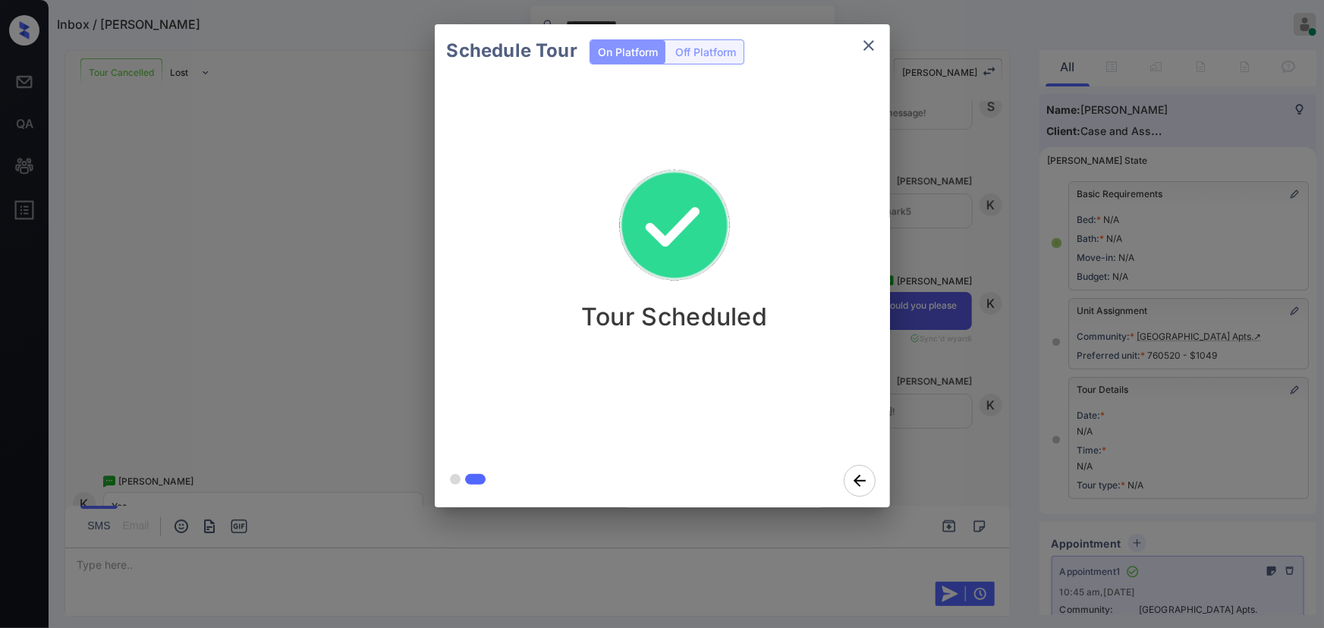
click at [869, 43] on icon "close" at bounding box center [868, 45] width 18 height 18
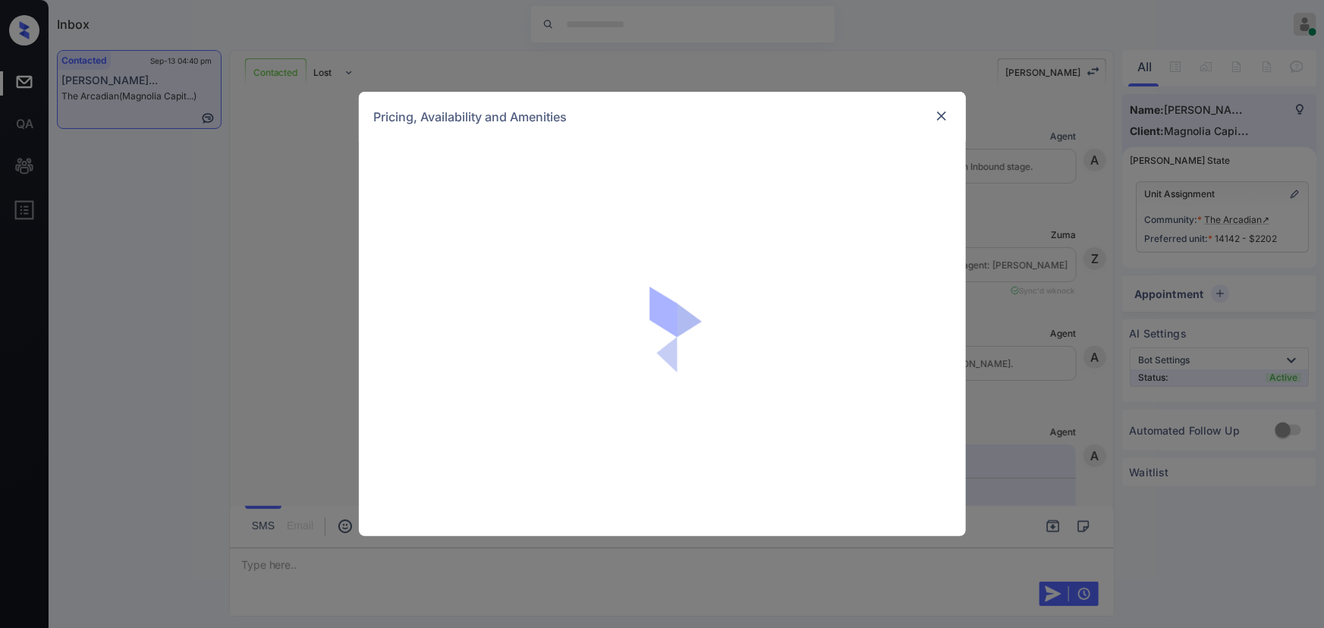
scroll to position [2500, 0]
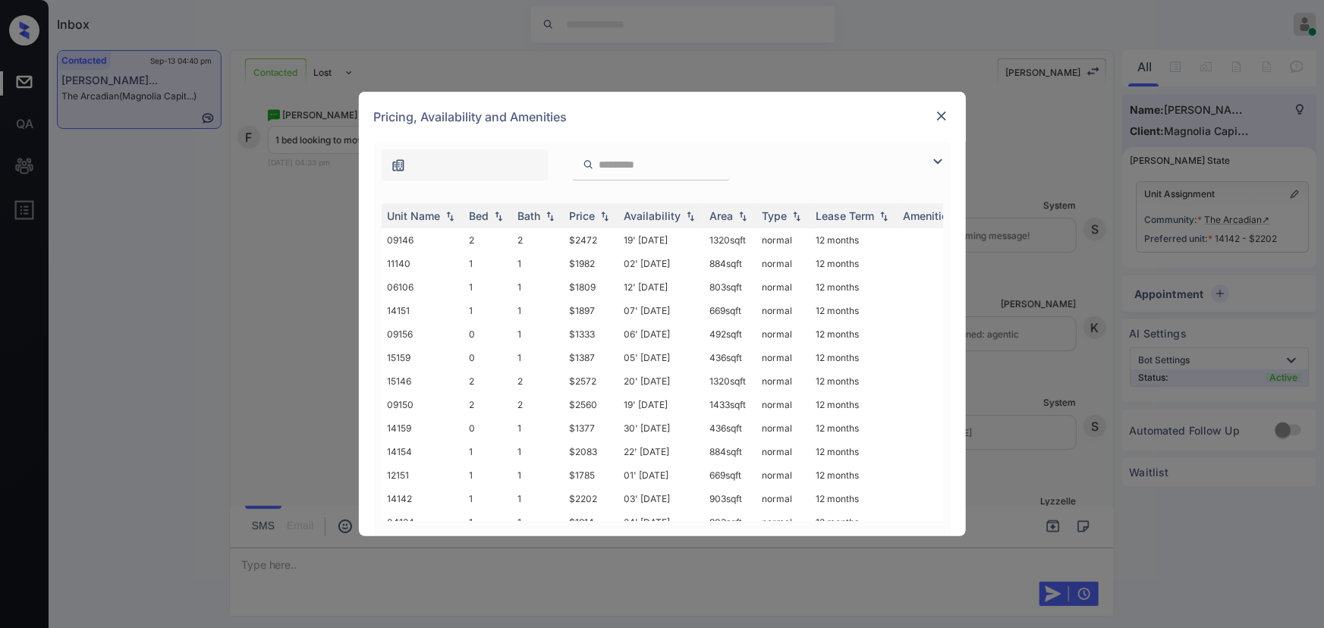
click at [938, 162] on img at bounding box center [937, 161] width 18 height 18
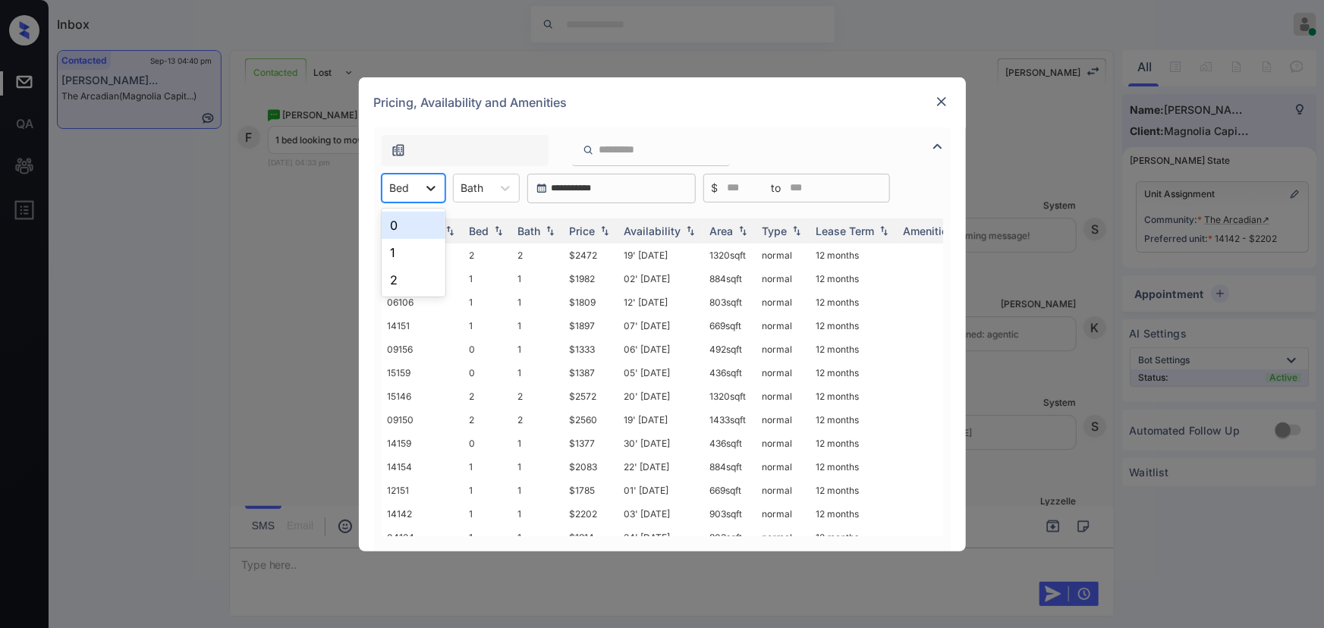
click at [432, 189] on icon at bounding box center [430, 188] width 15 height 15
click at [419, 221] on div "0" at bounding box center [414, 225] width 64 height 27
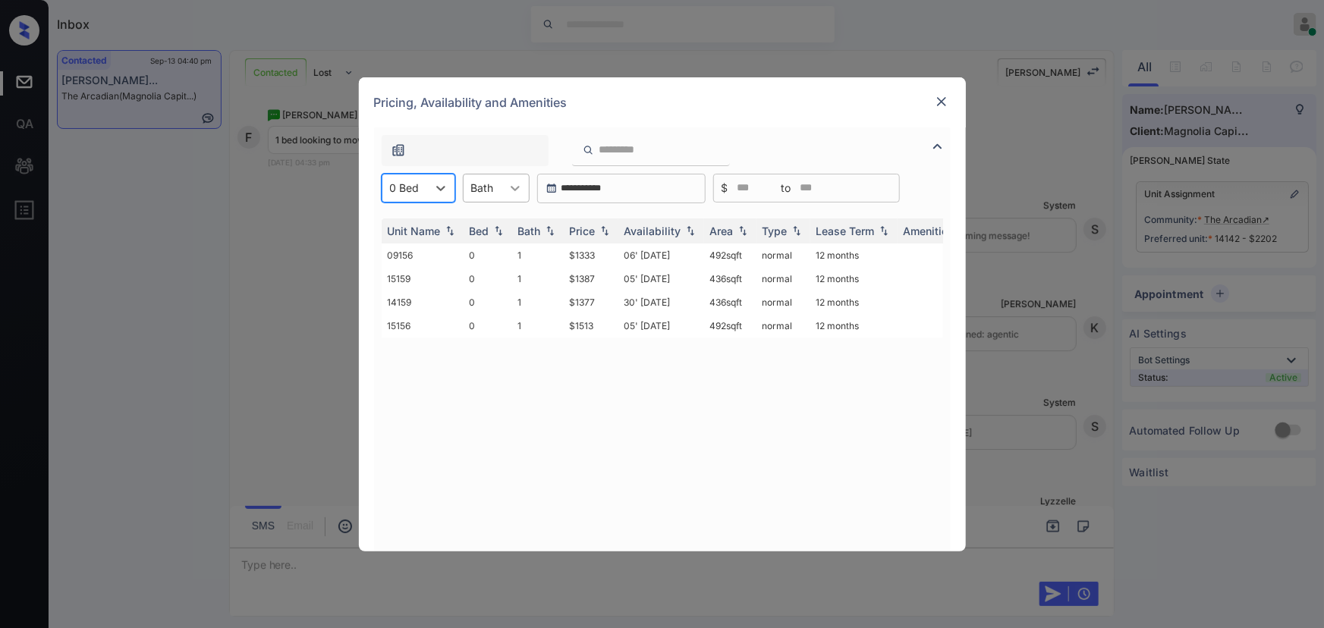
click at [511, 183] on icon at bounding box center [514, 188] width 15 height 15
click at [492, 223] on div "1" at bounding box center [496, 225] width 67 height 27
click at [589, 234] on div "Price" at bounding box center [583, 231] width 26 height 13
click at [652, 254] on td "06' Oct 25" at bounding box center [661, 255] width 86 height 24
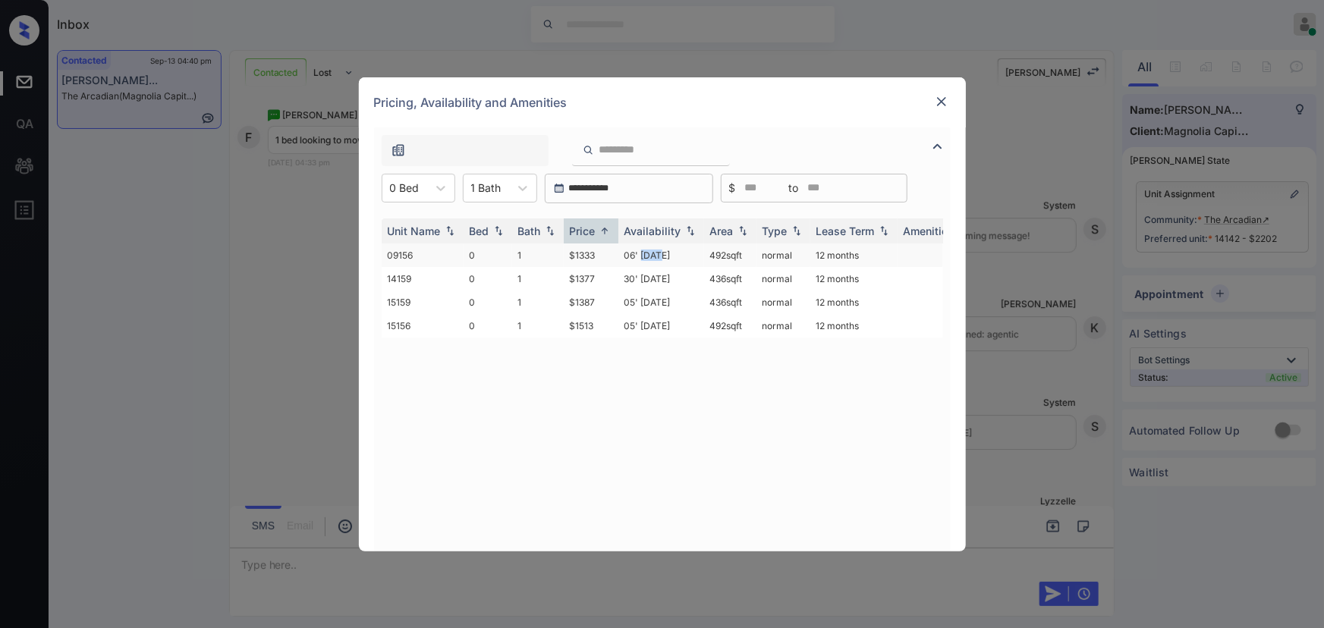
click at [652, 254] on td "06' Oct 25" at bounding box center [661, 255] width 86 height 24
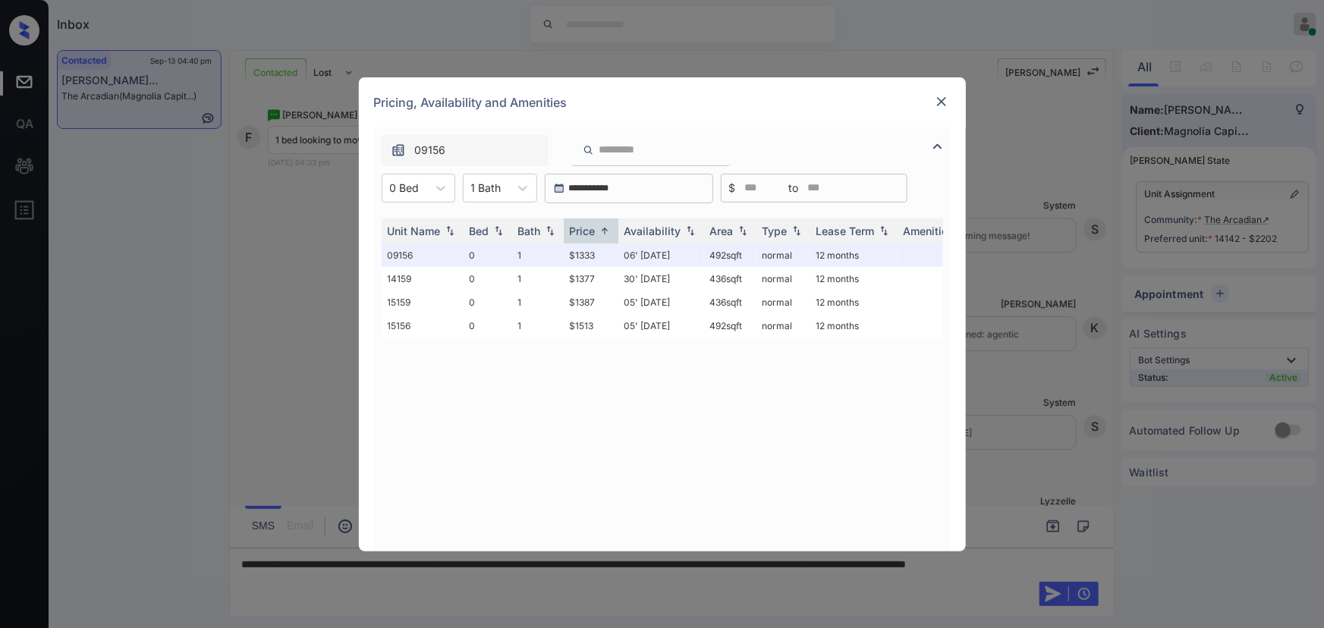
click at [935, 93] on div at bounding box center [941, 102] width 18 height 18
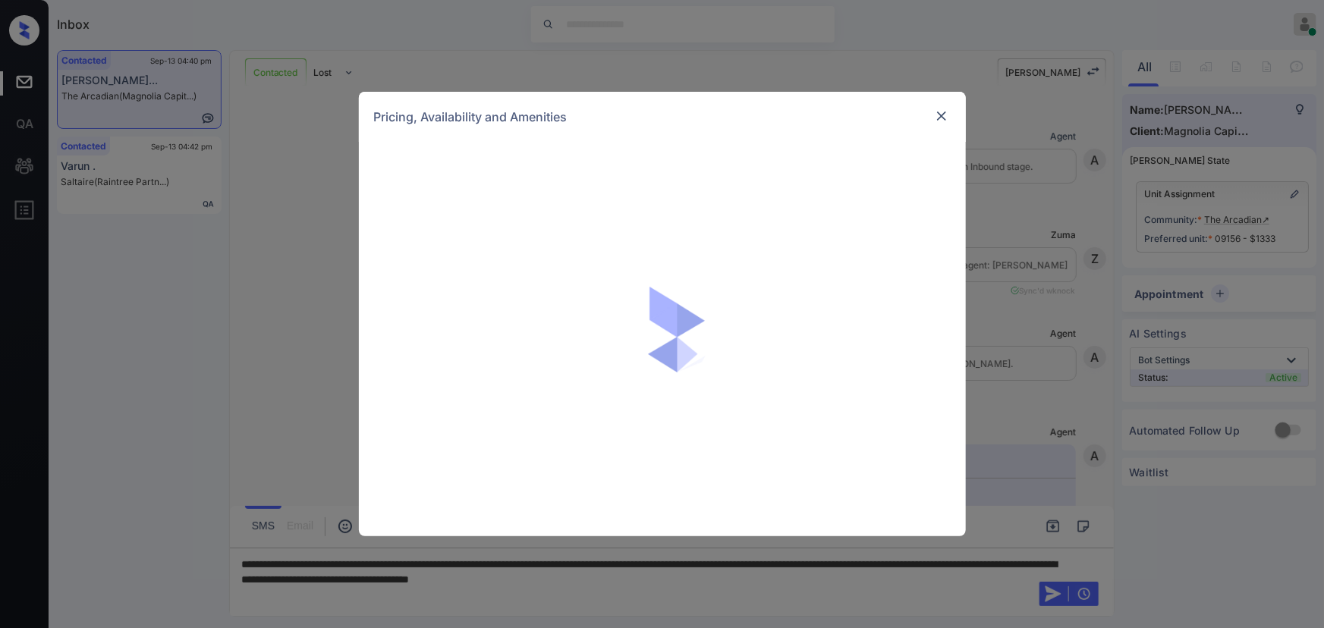
scroll to position [3288, 0]
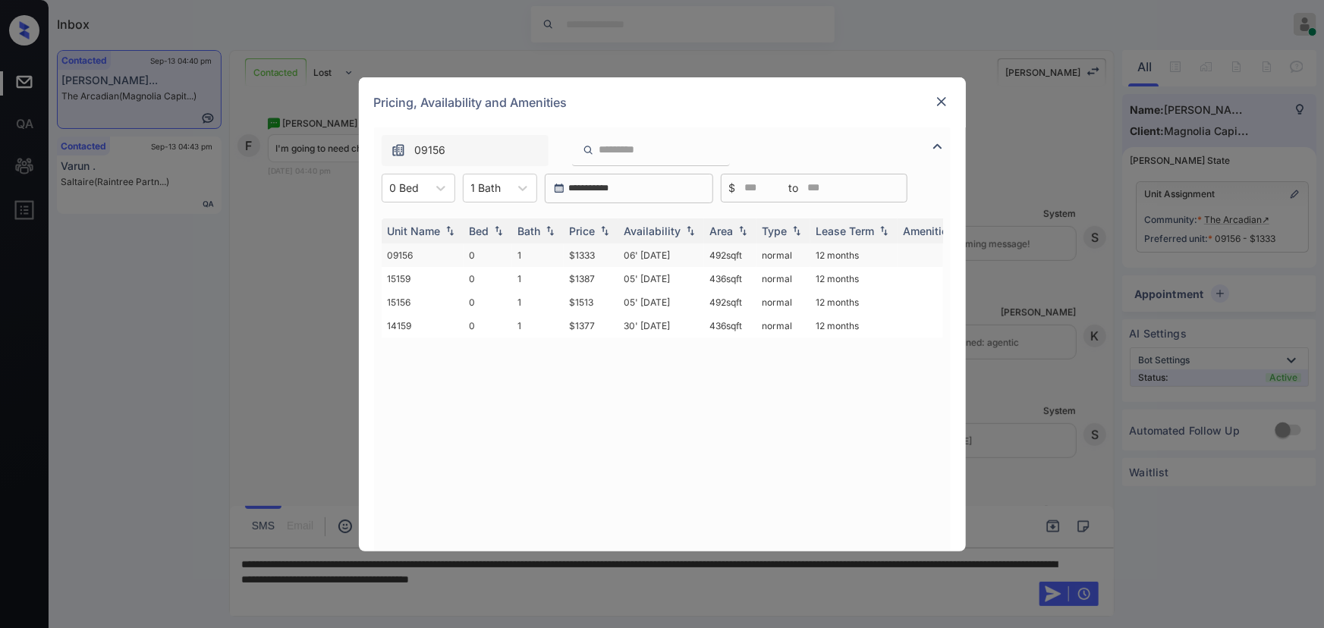
drag, startPoint x: 747, startPoint y: 255, endPoint x: 698, endPoint y: 257, distance: 49.4
click at [698, 257] on tr "09156 0 1 $1333 06' Oct 25 492 sqft normal 12 months" at bounding box center [778, 255] width 793 height 24
copy tr "492 sqft"
click at [939, 109] on div at bounding box center [941, 102] width 18 height 18
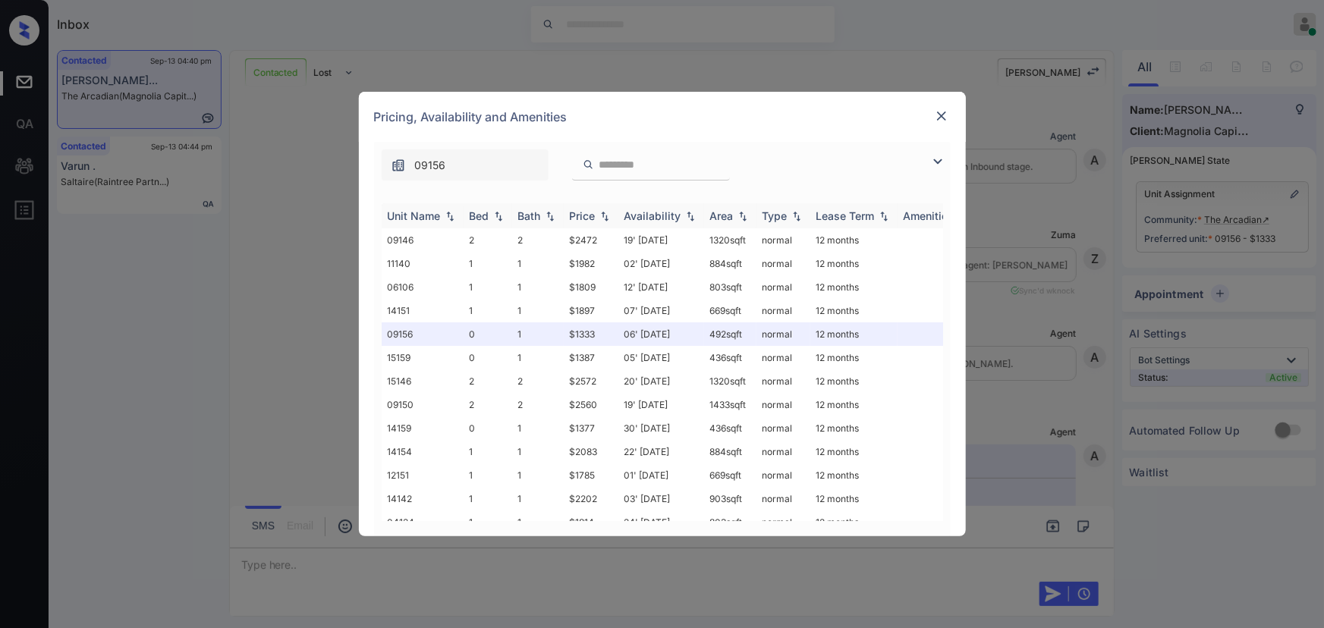
scroll to position [3384, 0]
click at [934, 159] on img at bounding box center [937, 161] width 18 height 18
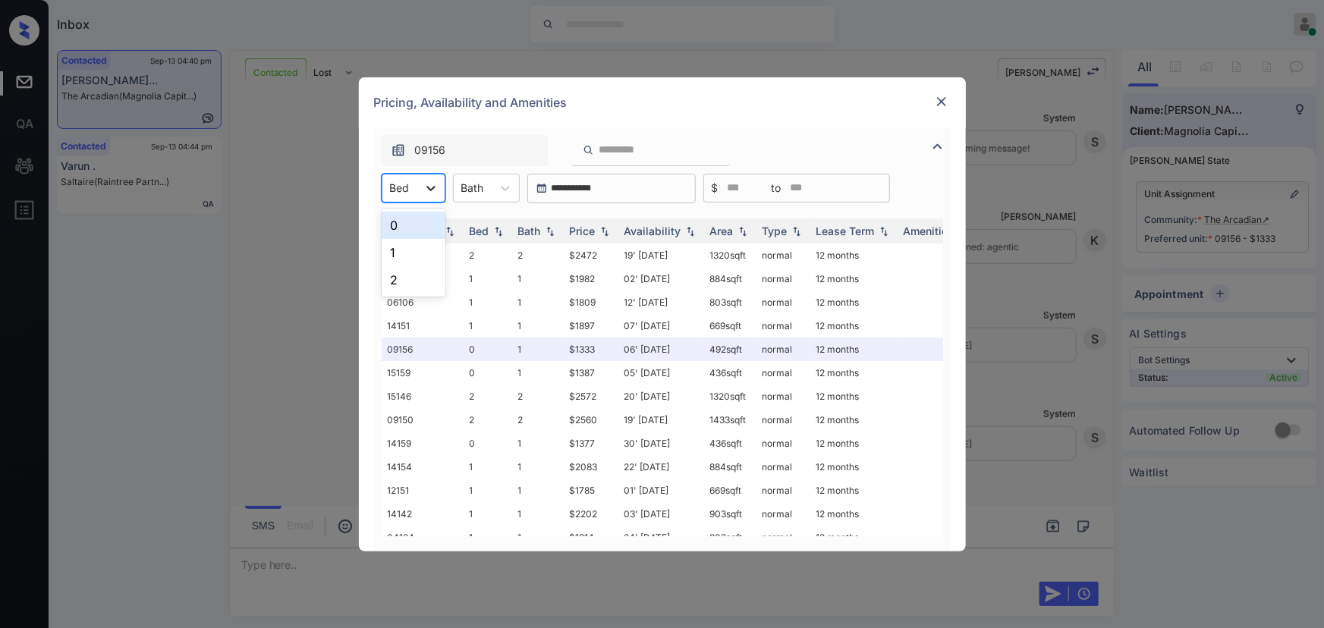
click at [428, 188] on icon at bounding box center [430, 188] width 9 height 5
drag, startPoint x: 399, startPoint y: 247, endPoint x: 453, endPoint y: 219, distance: 60.7
click at [399, 247] on div "1" at bounding box center [414, 252] width 64 height 27
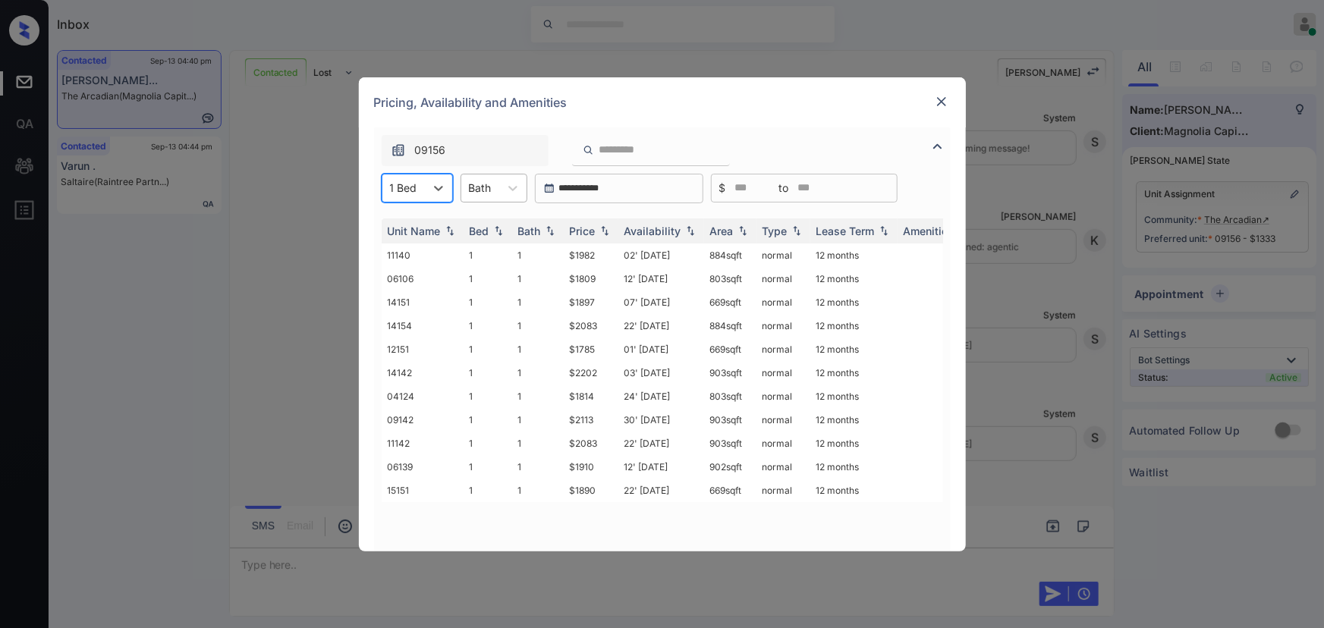
click at [494, 185] on div "Bath" at bounding box center [480, 188] width 38 height 22
click at [480, 227] on div "1" at bounding box center [493, 225] width 67 height 27
click at [602, 228] on img at bounding box center [604, 230] width 15 height 11
click at [603, 228] on img at bounding box center [604, 230] width 15 height 11
click at [939, 101] on img at bounding box center [941, 101] width 15 height 15
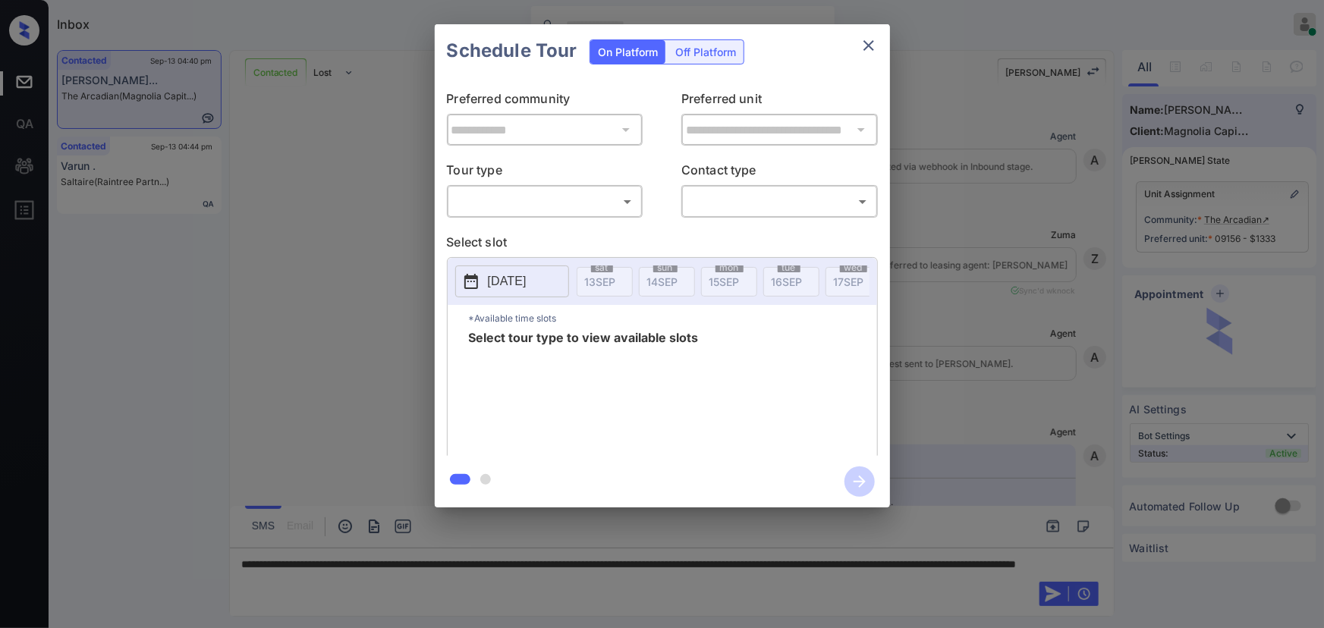
scroll to position [4764, 0]
click at [591, 214] on div "​ ​" at bounding box center [545, 201] width 196 height 33
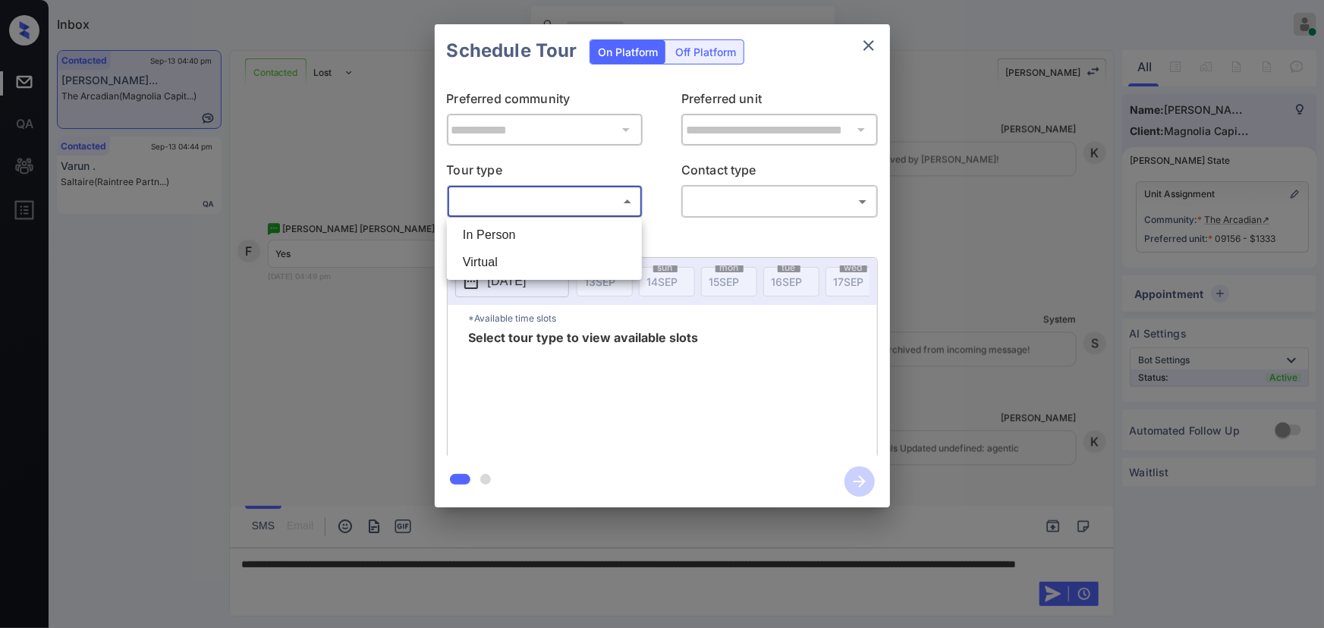
drag, startPoint x: 521, startPoint y: 193, endPoint x: 516, endPoint y: 221, distance: 28.6
click at [522, 193] on body "Inbox [PERSON_NAME] Online Set yourself offline Set yourself on break Profile S…" at bounding box center [662, 314] width 1324 height 628
click at [506, 237] on li "In Person" at bounding box center [544, 234] width 187 height 27
type input "********"
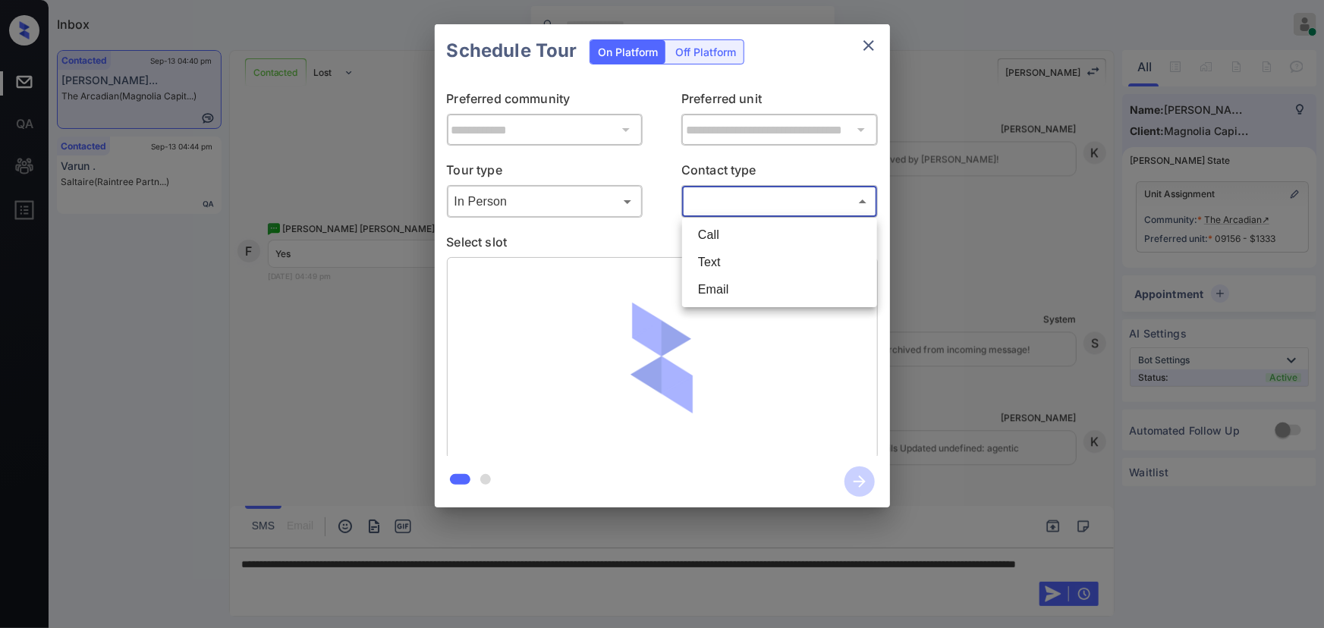
click at [727, 191] on body "Inbox [PERSON_NAME] Online Set yourself offline Set yourself on break Profile S…" at bounding box center [662, 314] width 1324 height 628
click at [705, 250] on li "Text" at bounding box center [779, 262] width 187 height 27
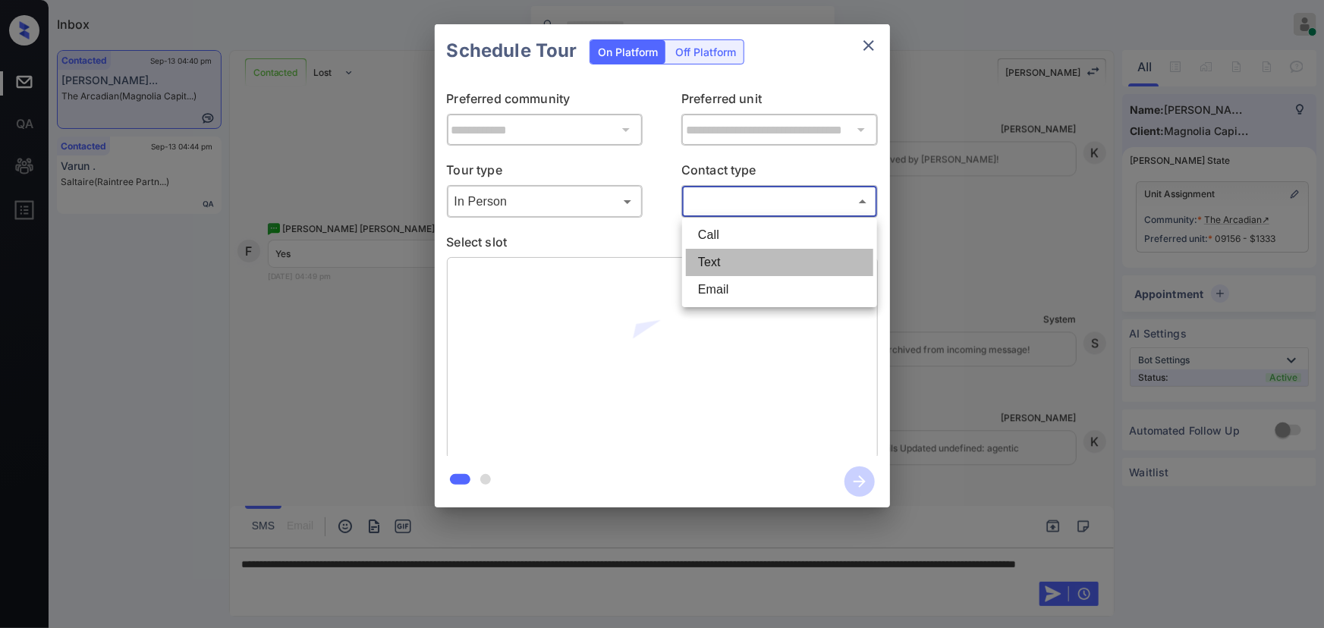
type input "****"
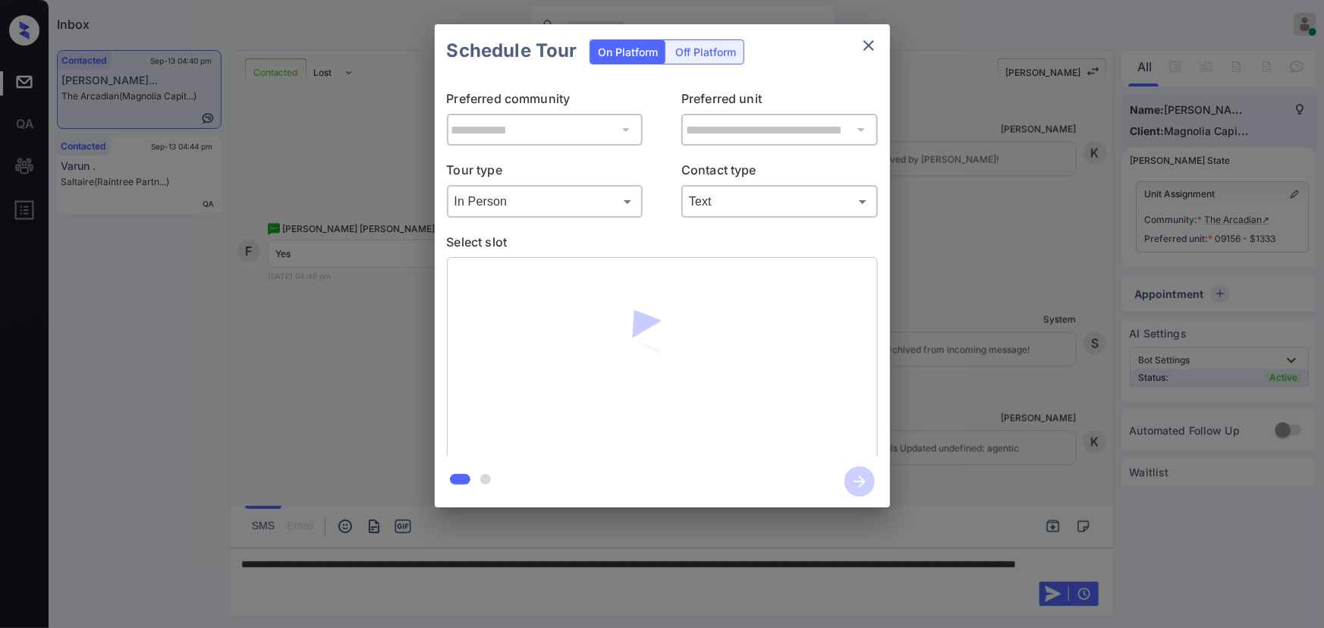
click at [1008, 363] on div "**********" at bounding box center [662, 266] width 1324 height 532
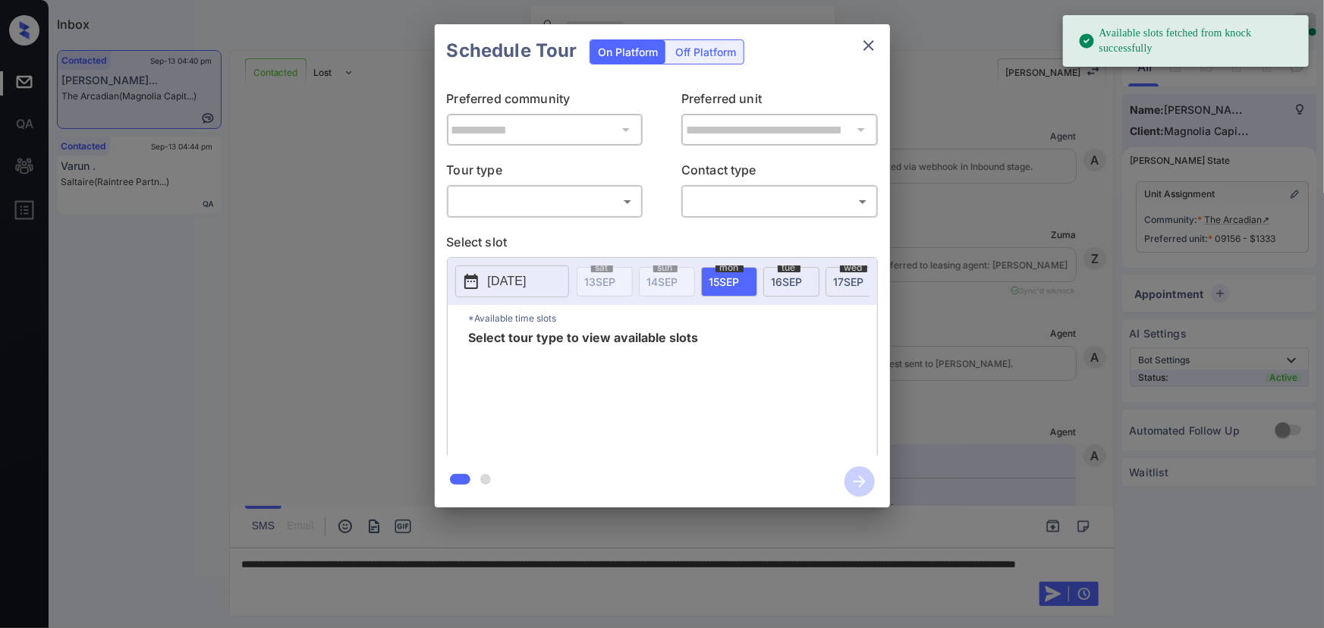
scroll to position [2815, 0]
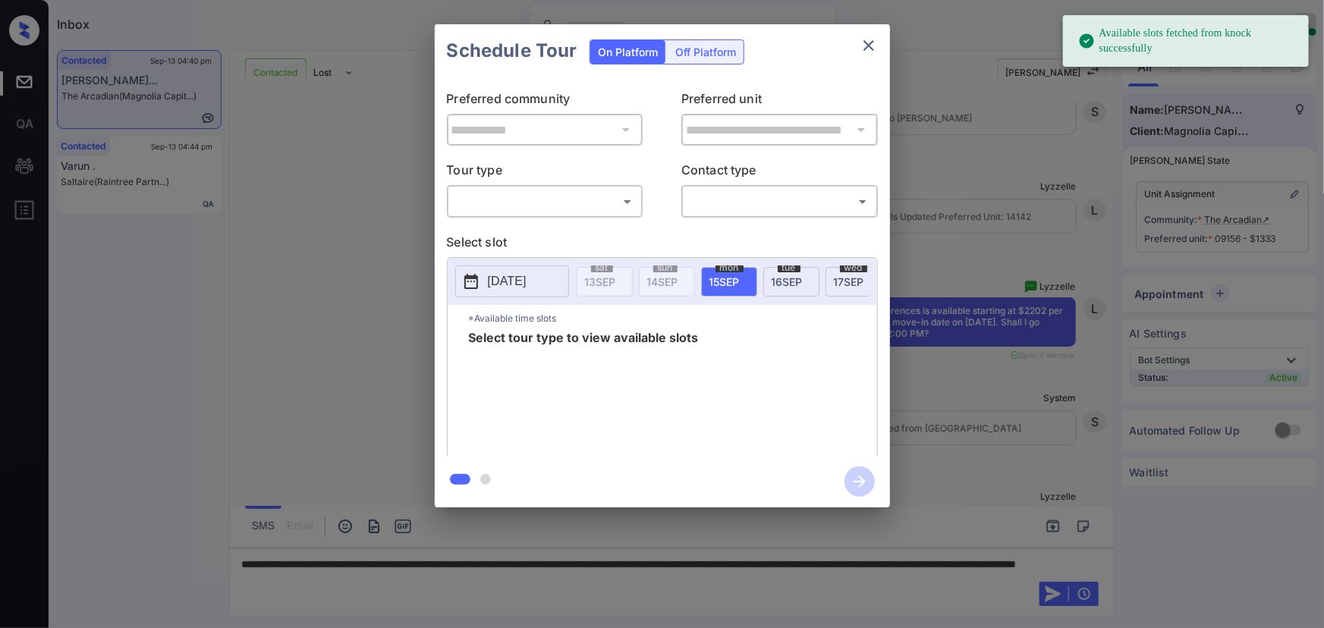
click at [507, 200] on body "Available slots fetched from knock successfully Inbox [PERSON_NAME] Online Set …" at bounding box center [662, 314] width 1324 height 628
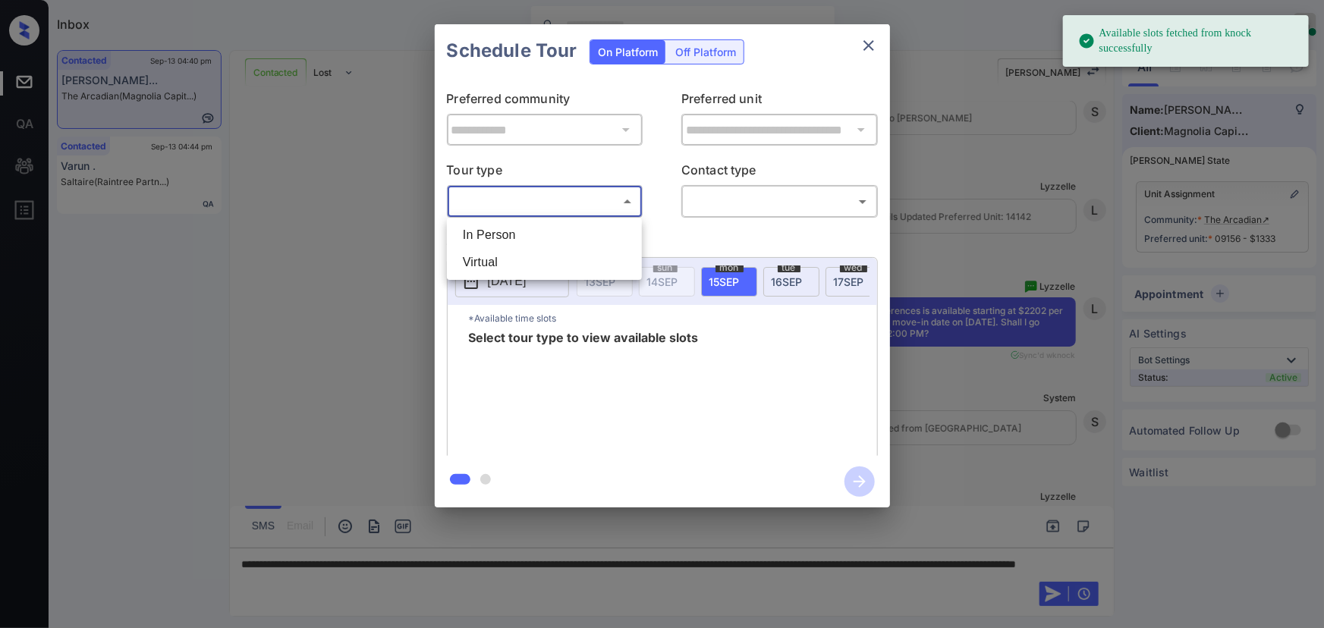
click at [504, 239] on li "In Person" at bounding box center [544, 234] width 187 height 27
type input "********"
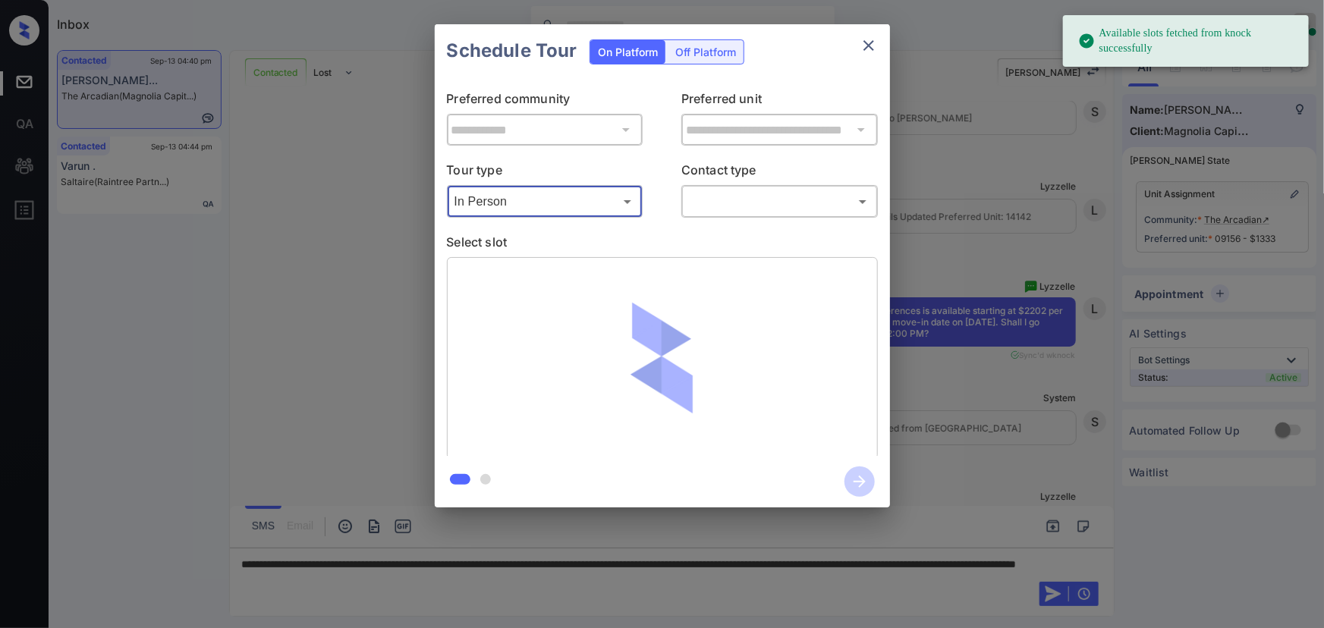
click at [674, 200] on div "Tour type In Person ******** ​ Contact type ​ ​" at bounding box center [662, 189] width 431 height 57
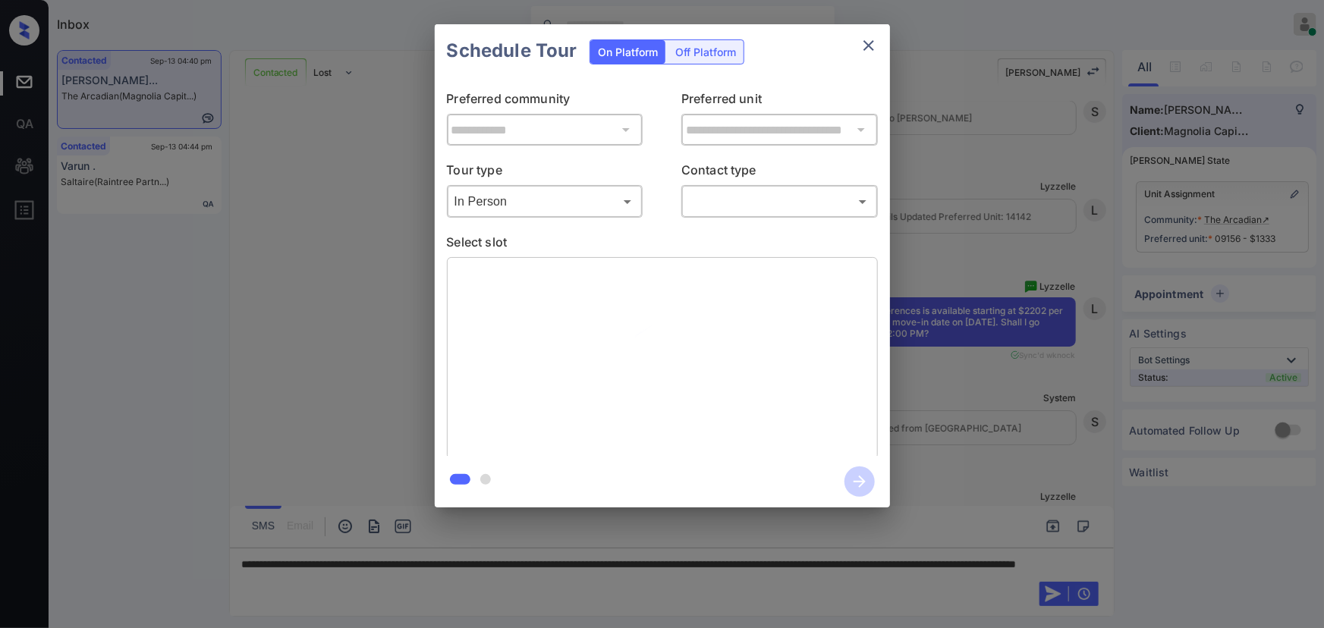
click at [704, 204] on body "Available slots fetched from knock successfully Inbox [PERSON_NAME] Online Set …" at bounding box center [662, 314] width 1324 height 628
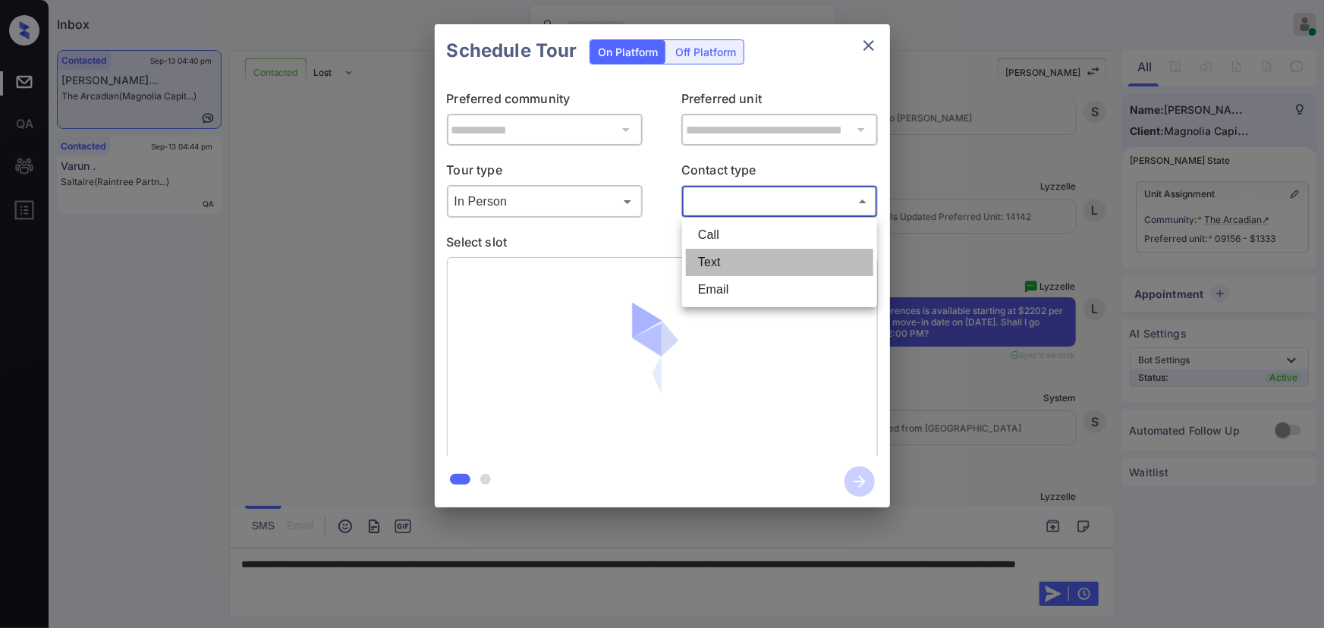
click at [705, 262] on li "Text" at bounding box center [779, 262] width 187 height 27
type input "****"
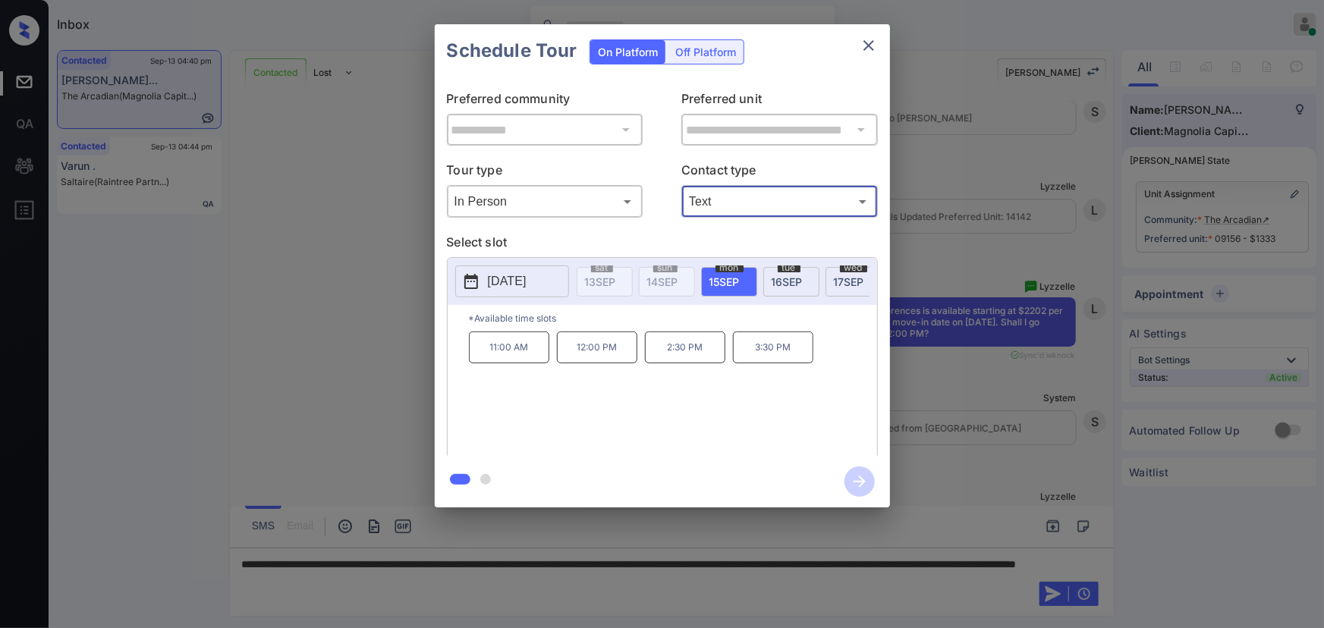
click at [570, 580] on div at bounding box center [662, 314] width 1324 height 628
